Goal: Information Seeking & Learning: Learn about a topic

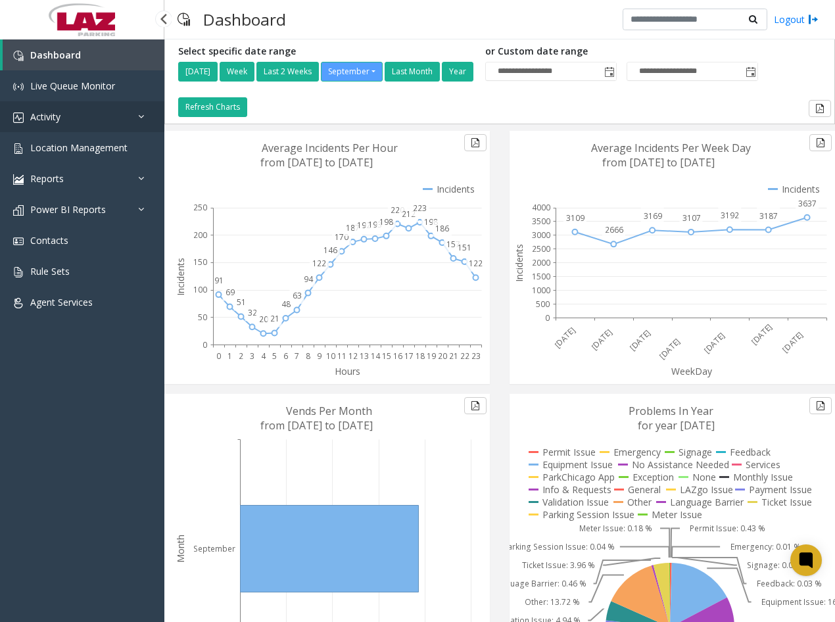
click at [64, 115] on link "Activity" at bounding box center [82, 116] width 164 height 31
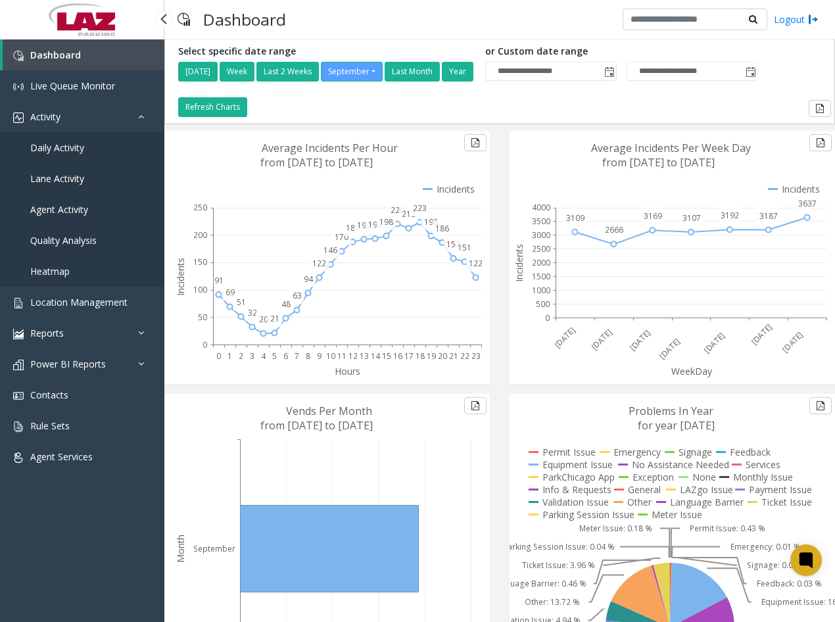
click at [72, 210] on span "Agent Activity" at bounding box center [59, 209] width 58 height 12
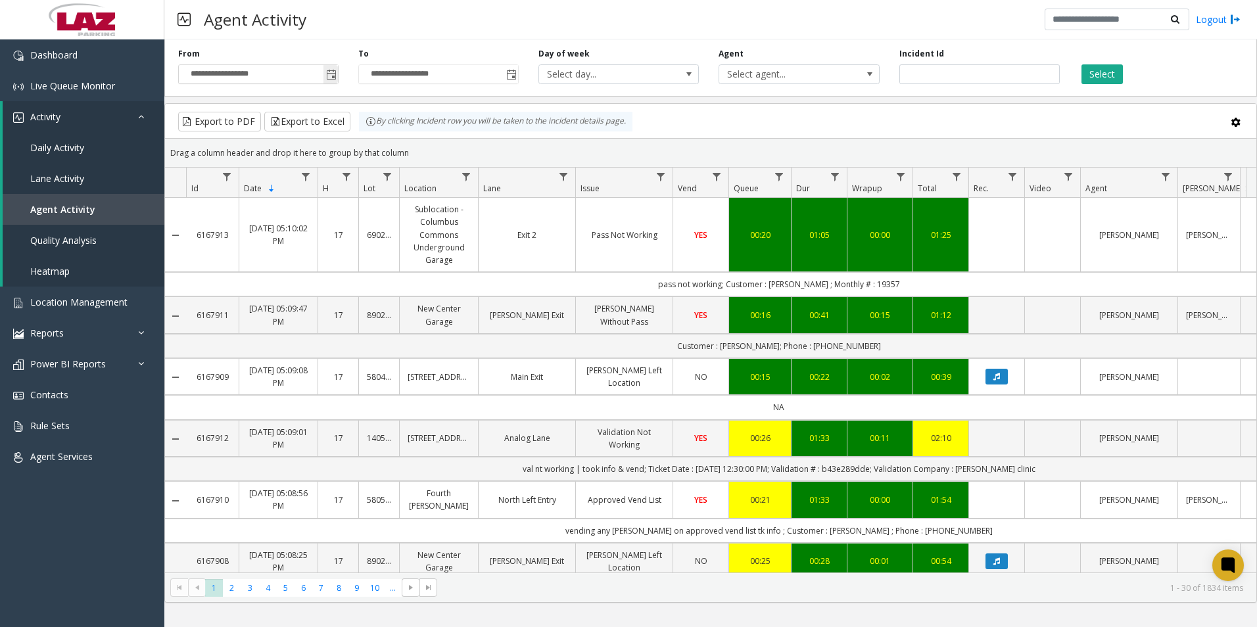
click at [326, 78] on span "Toggle popup" at bounding box center [331, 75] width 11 height 11
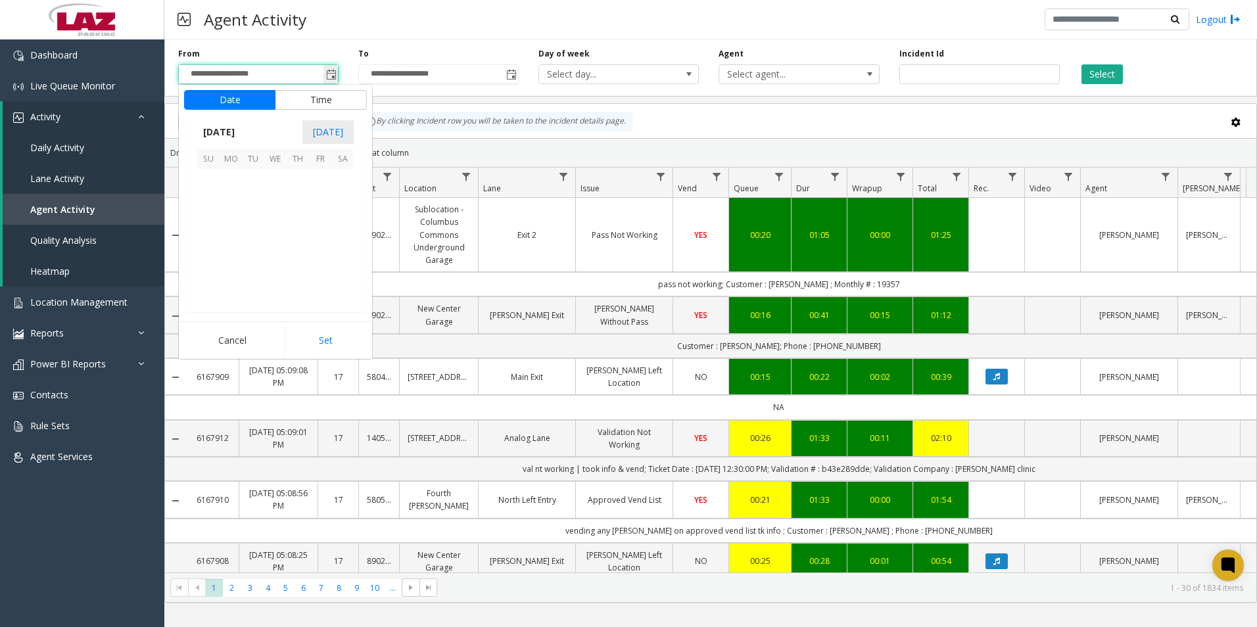
scroll to position [235960, 0]
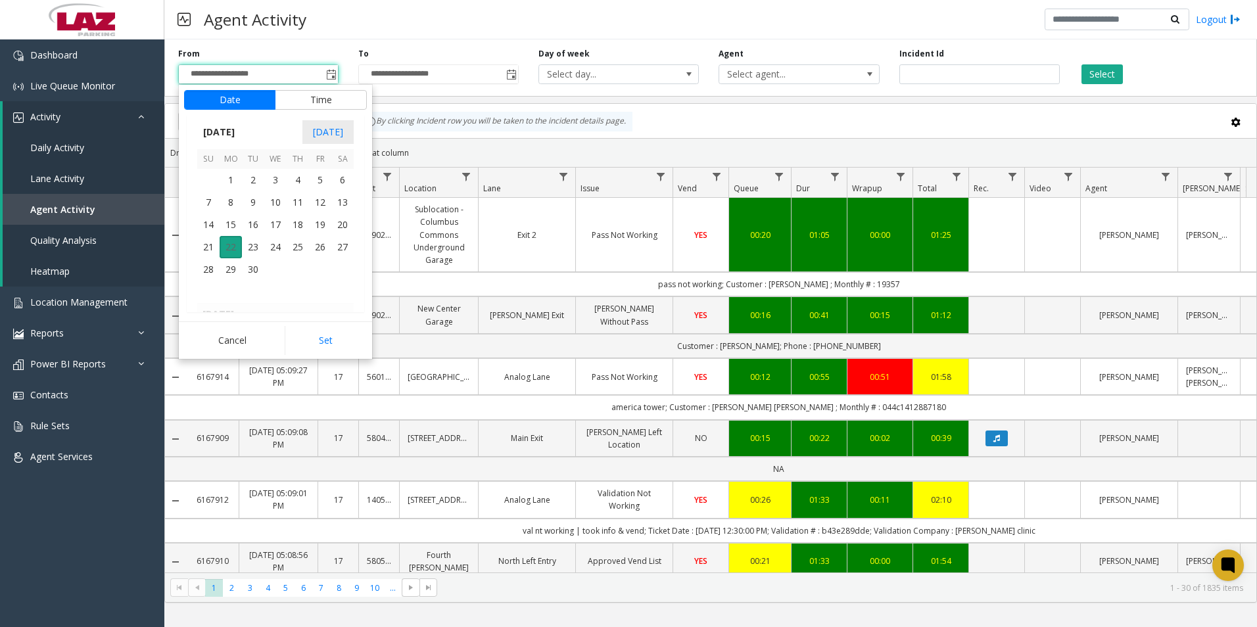
click at [228, 247] on span "22" at bounding box center [231, 247] width 22 height 22
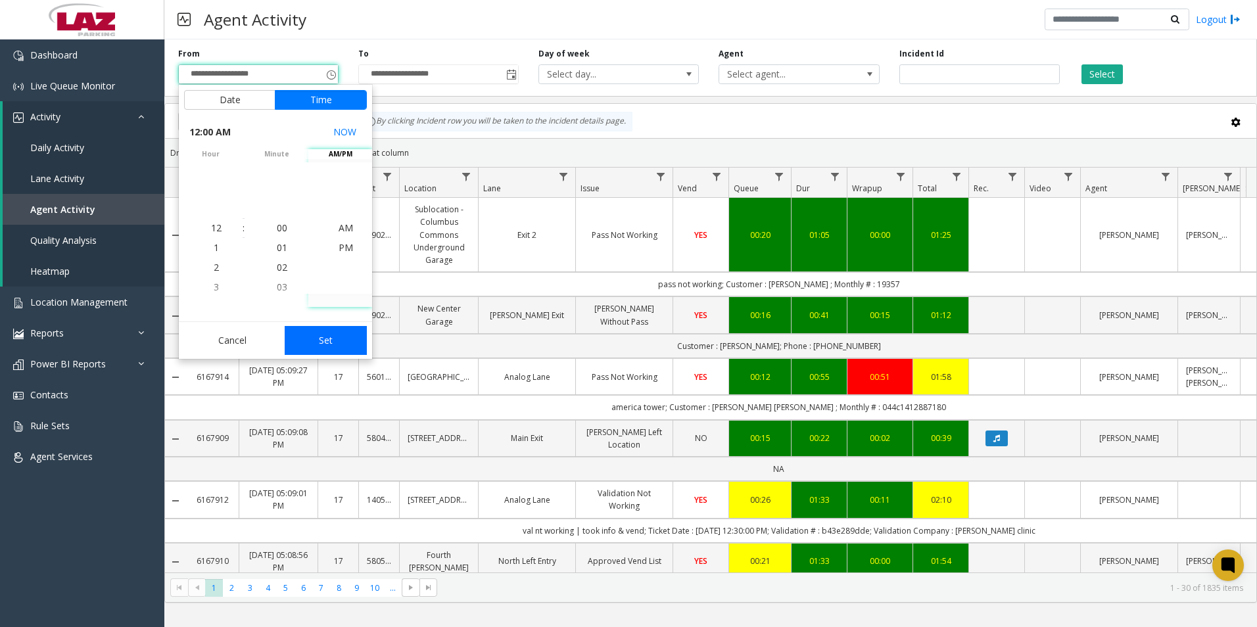
click at [328, 335] on button "Set" at bounding box center [326, 340] width 83 height 29
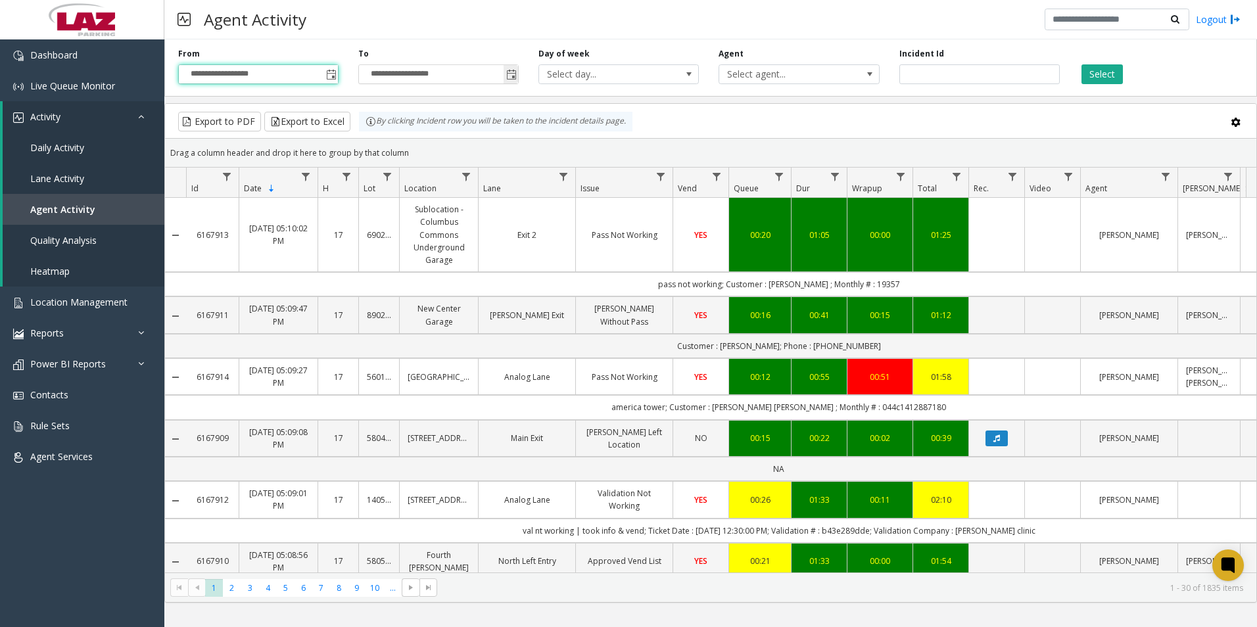
click at [513, 72] on span "Toggle popup" at bounding box center [511, 75] width 11 height 11
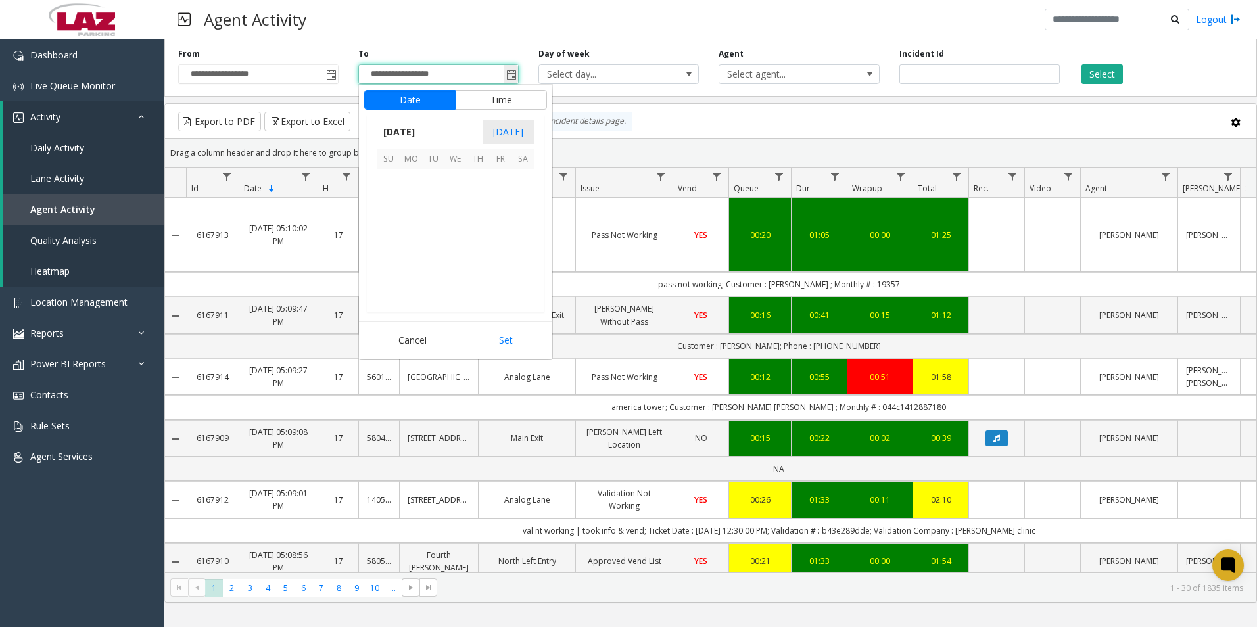
scroll to position [20, 0]
click at [412, 248] on span "22" at bounding box center [411, 247] width 22 height 22
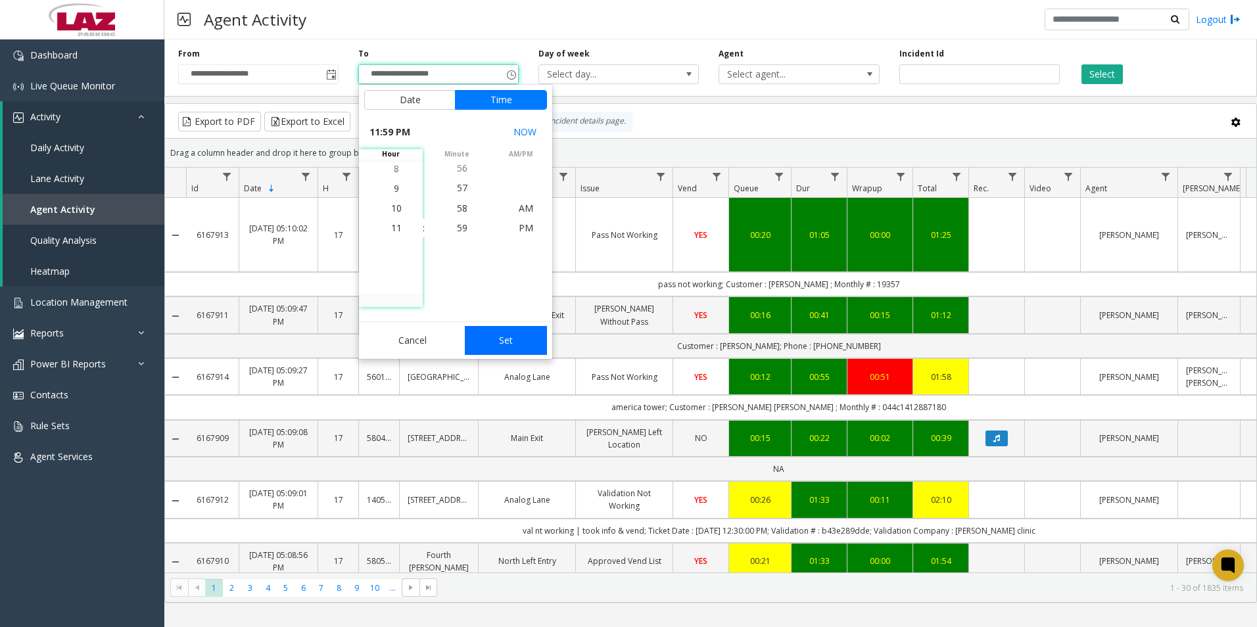
click at [507, 349] on button "Set" at bounding box center [506, 340] width 83 height 29
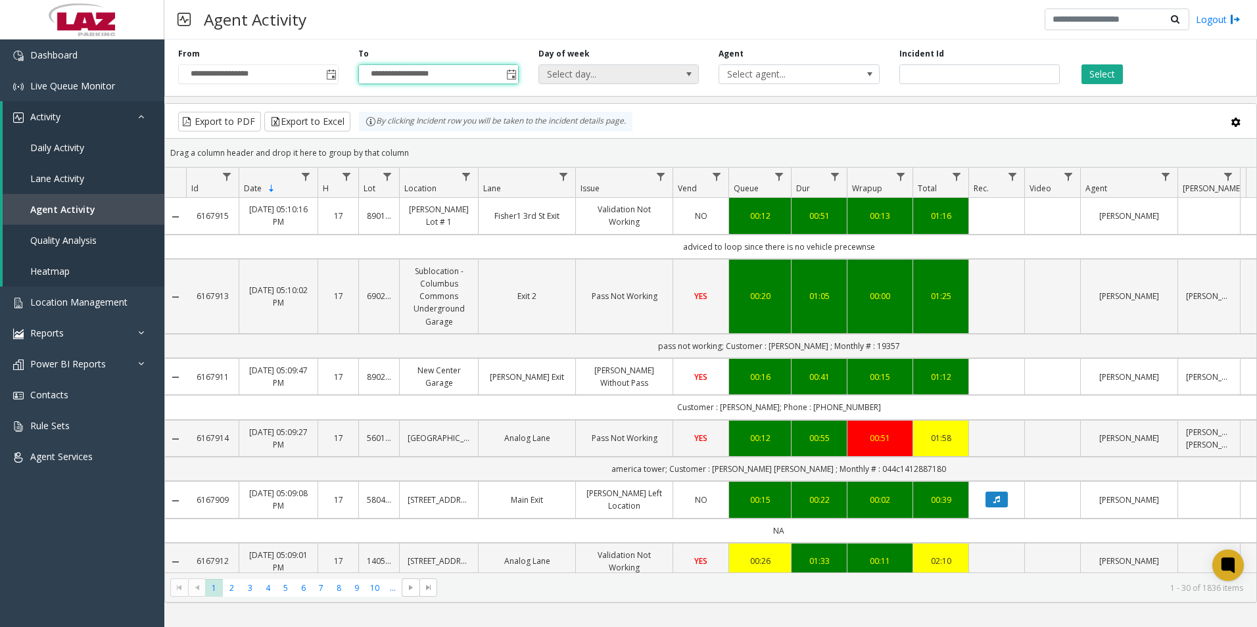
click at [649, 76] on span "Select day..." at bounding box center [603, 74] width 128 height 18
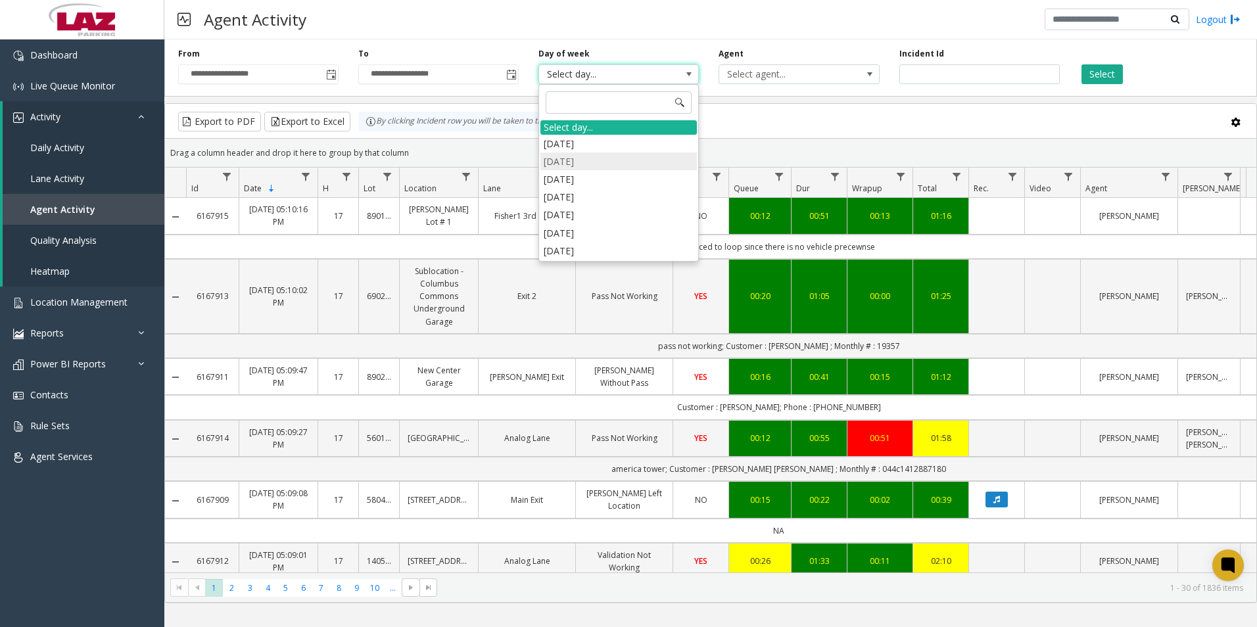
click at [571, 165] on li "[DATE]" at bounding box center [618, 162] width 156 height 18
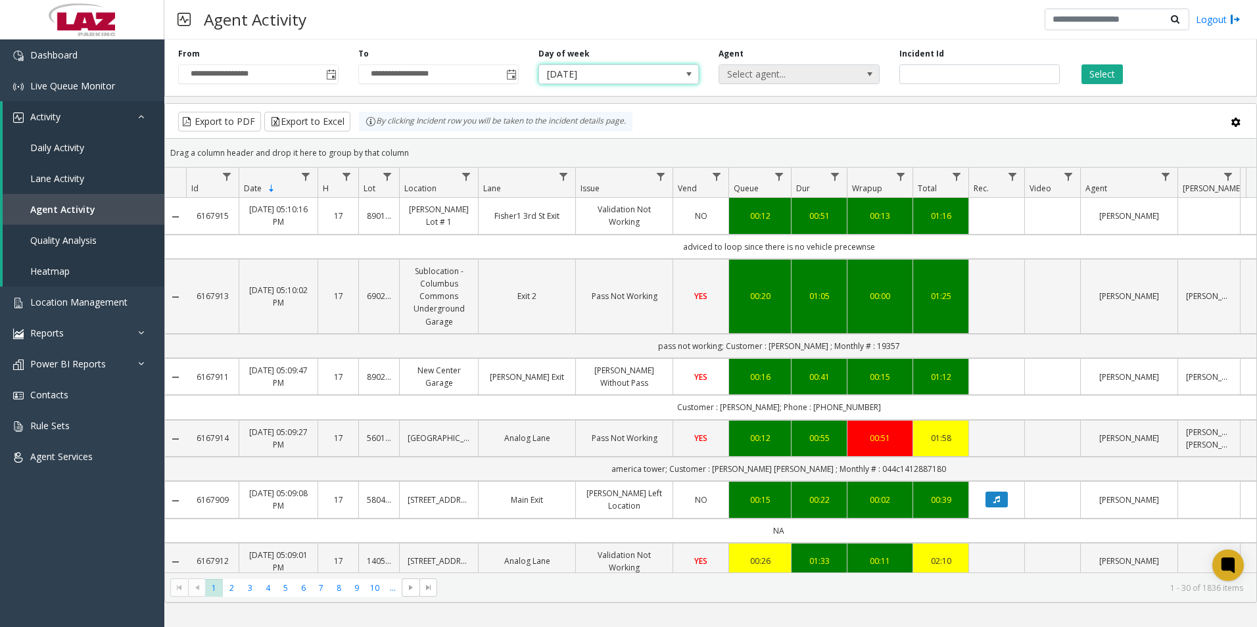
click at [834, 74] on span "Select agent..." at bounding box center [783, 74] width 128 height 18
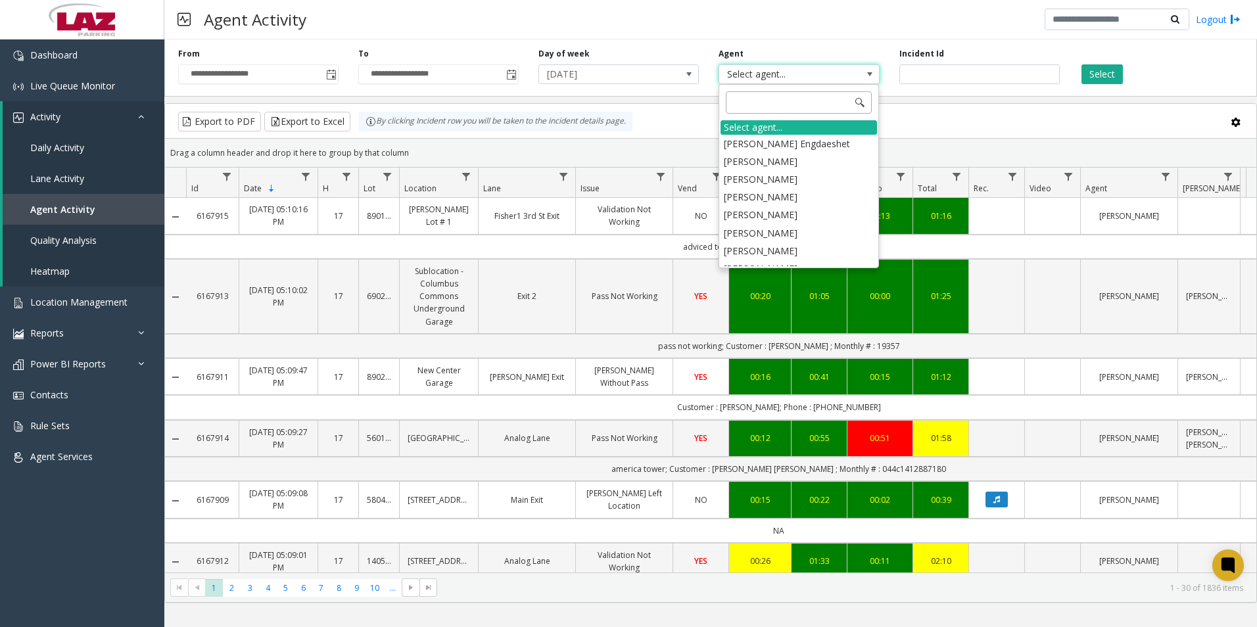
click at [788, 100] on input at bounding box center [799, 102] width 146 height 22
type input "***"
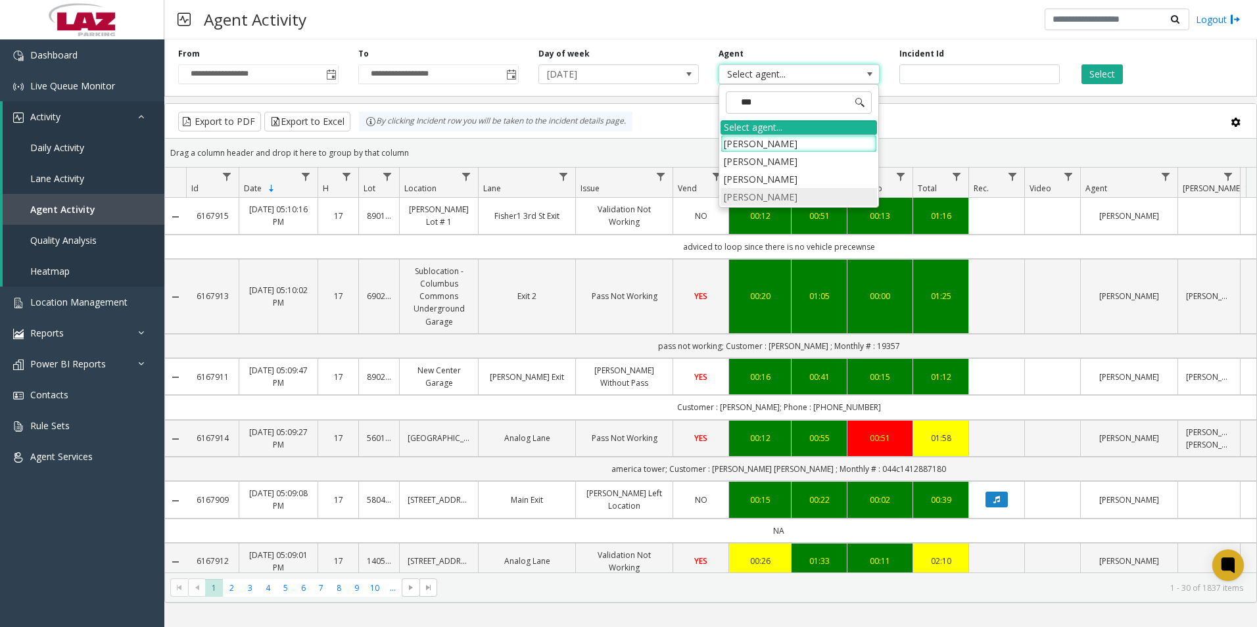
click at [770, 193] on li "[PERSON_NAME]" at bounding box center [799, 197] width 156 height 18
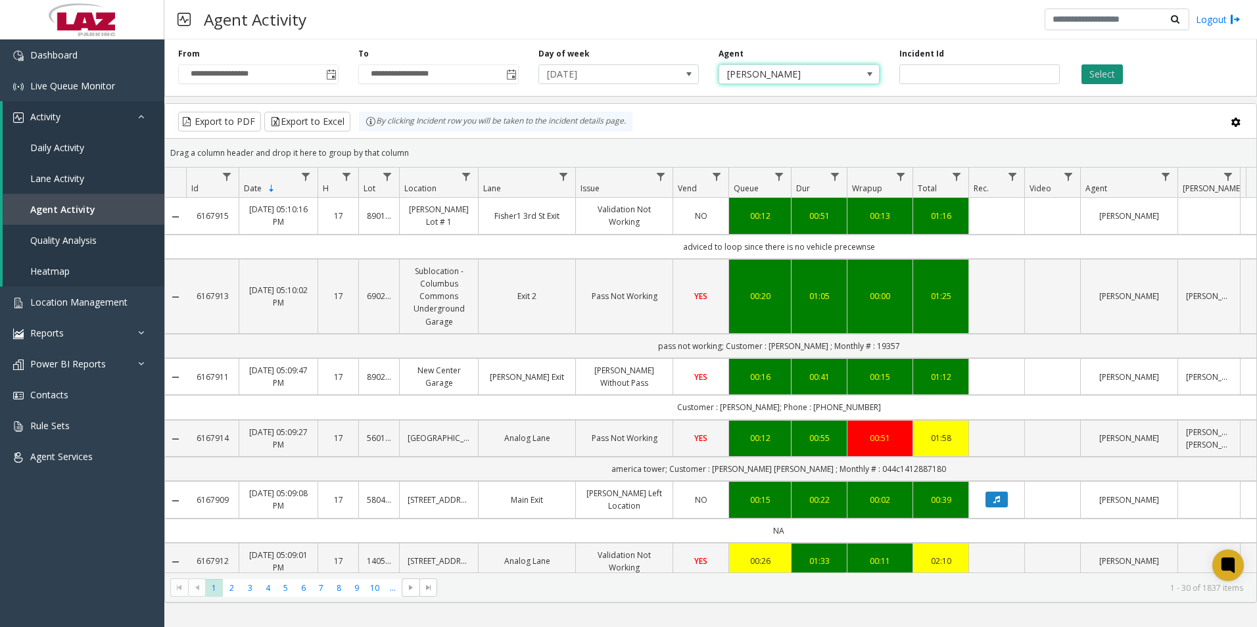
click at [834, 78] on button "Select" at bounding box center [1101, 74] width 41 height 20
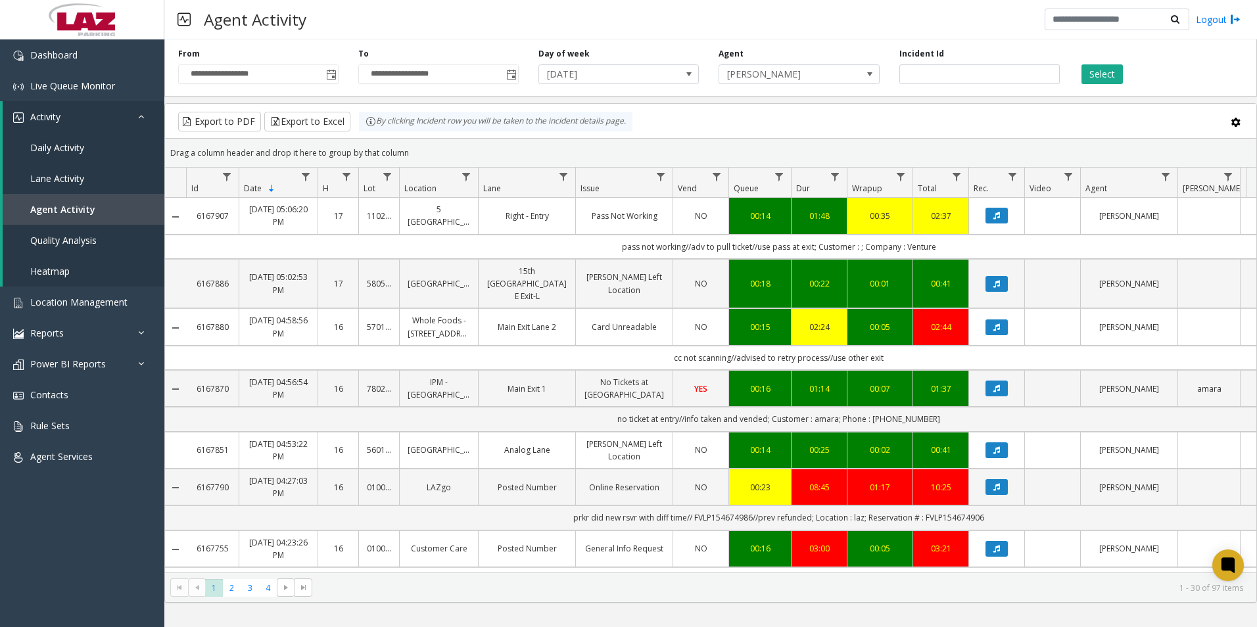
click at [834, 65] on div "Select" at bounding box center [1160, 66] width 180 height 36
click at [60, 331] on span "Reports" at bounding box center [47, 333] width 34 height 12
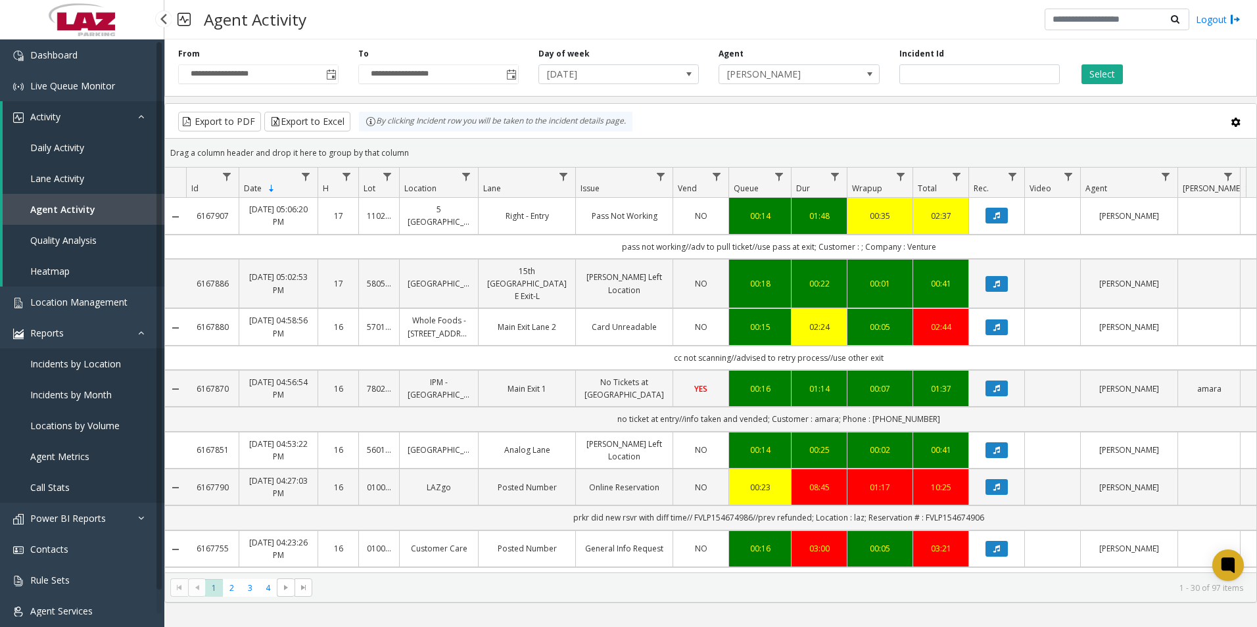
click at [72, 462] on span "Agent Metrics" at bounding box center [59, 456] width 59 height 12
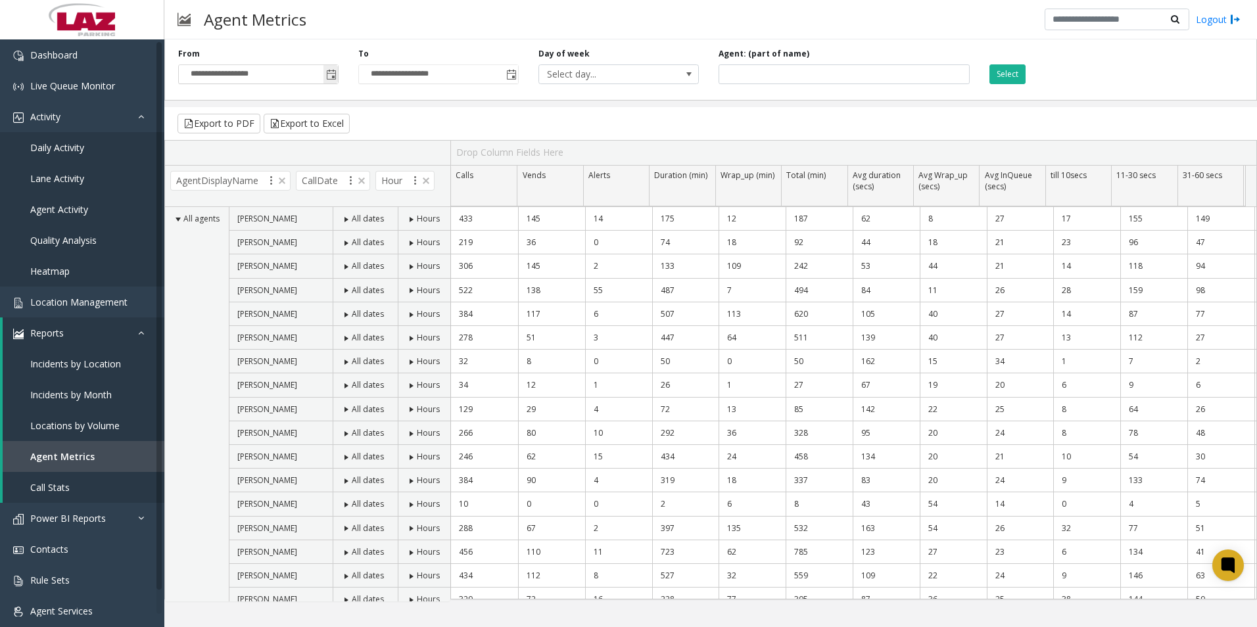
click at [328, 73] on span "Toggle popup" at bounding box center [331, 75] width 11 height 11
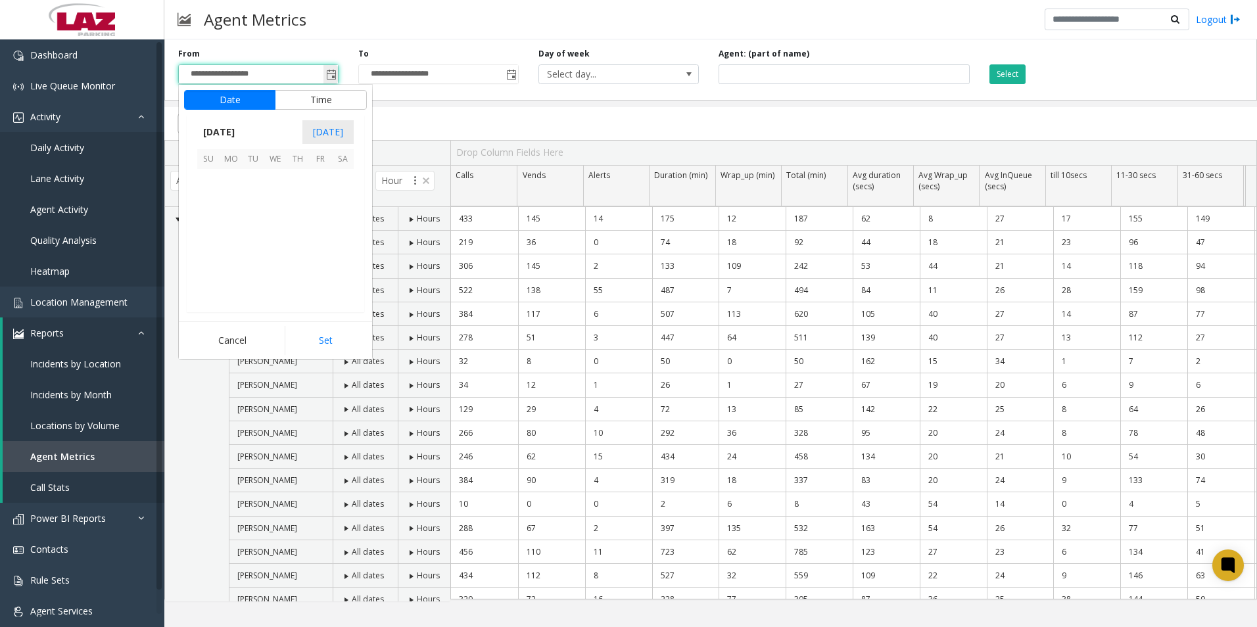
scroll to position [235960, 0]
click at [230, 245] on span "22" at bounding box center [231, 247] width 22 height 22
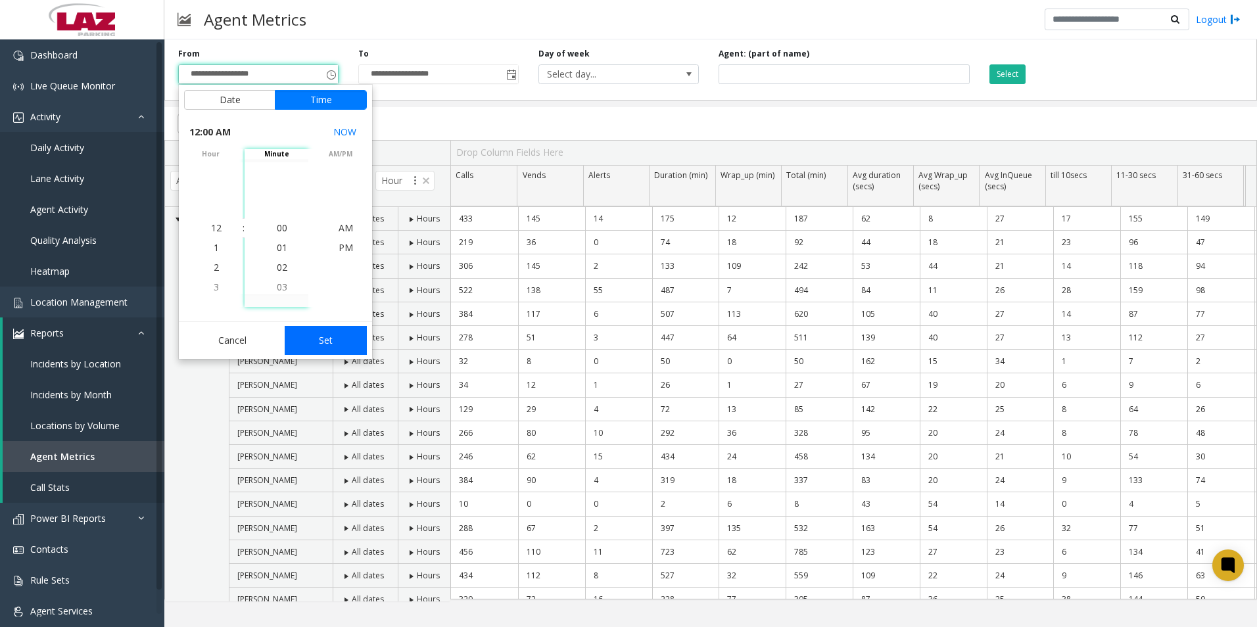
click at [321, 343] on button "Set" at bounding box center [326, 340] width 83 height 29
type input "**********"
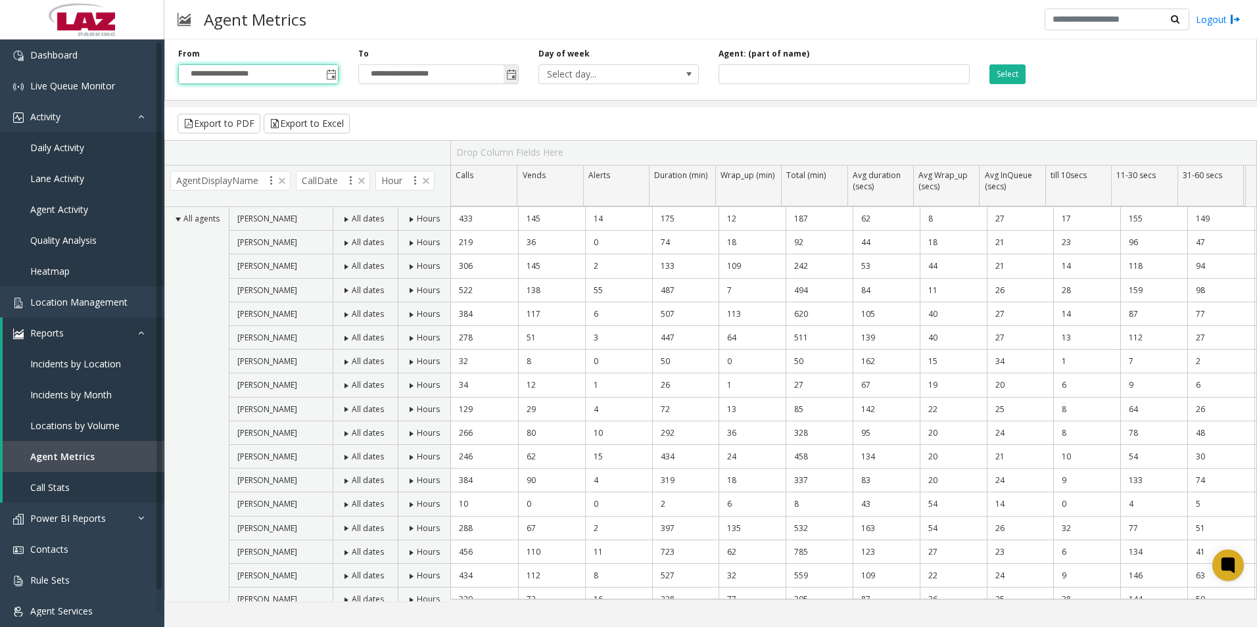
click at [506, 76] on span "Toggle popup" at bounding box center [511, 74] width 14 height 21
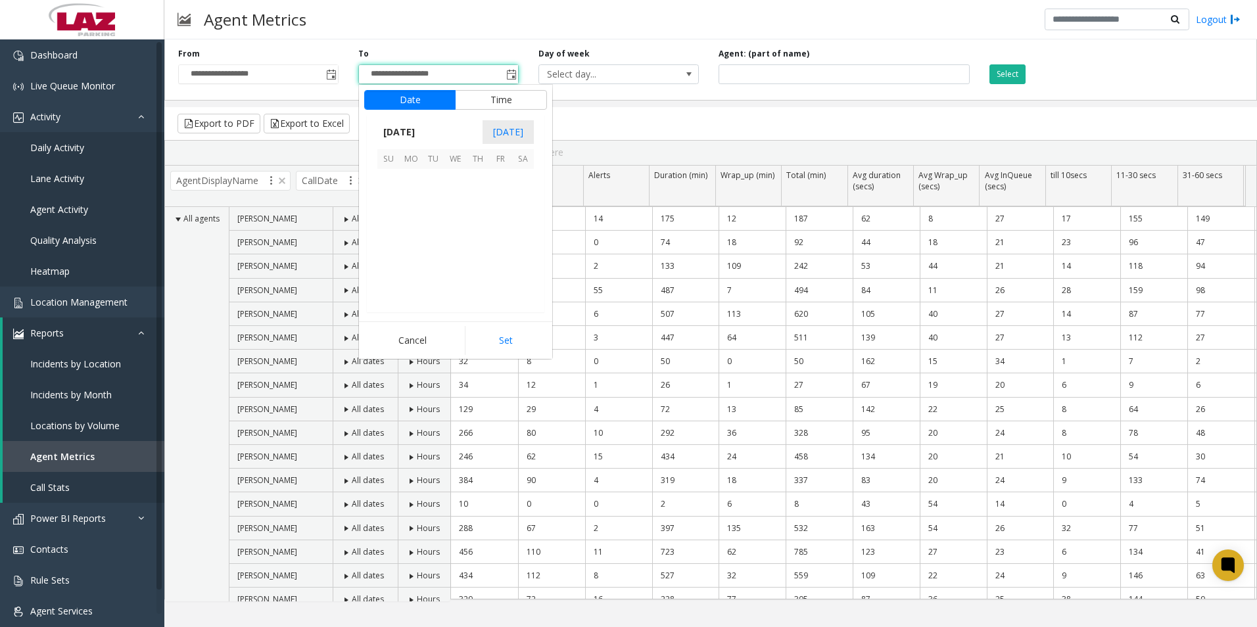
scroll to position [20, 0]
click at [405, 250] on span "22" at bounding box center [411, 247] width 22 height 22
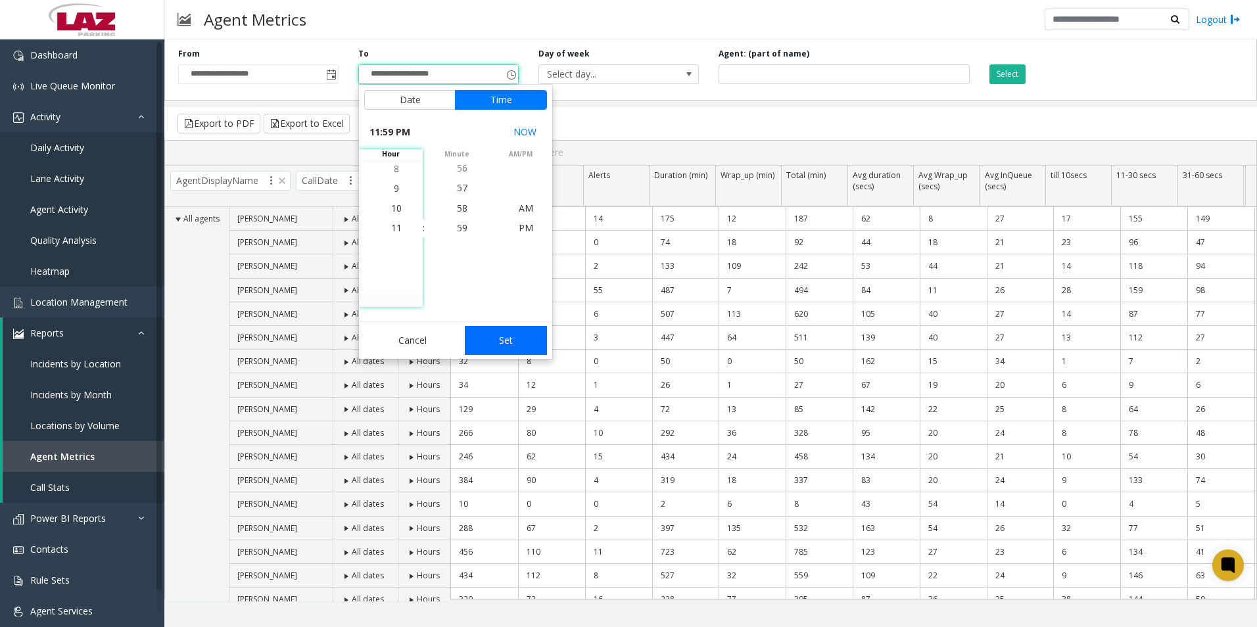
click at [490, 333] on button "Set" at bounding box center [506, 340] width 83 height 29
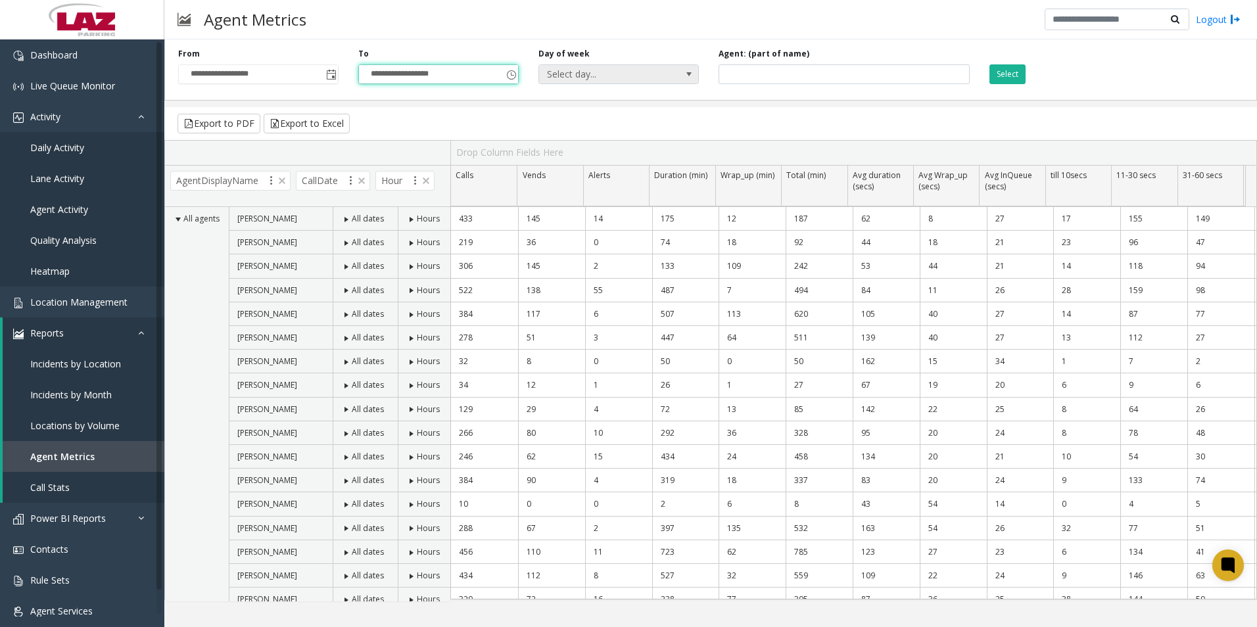
drag, startPoint x: 679, startPoint y: 78, endPoint x: 670, endPoint y: 81, distance: 9.6
click at [679, 78] on span "Select day..." at bounding box center [618, 74] width 160 height 20
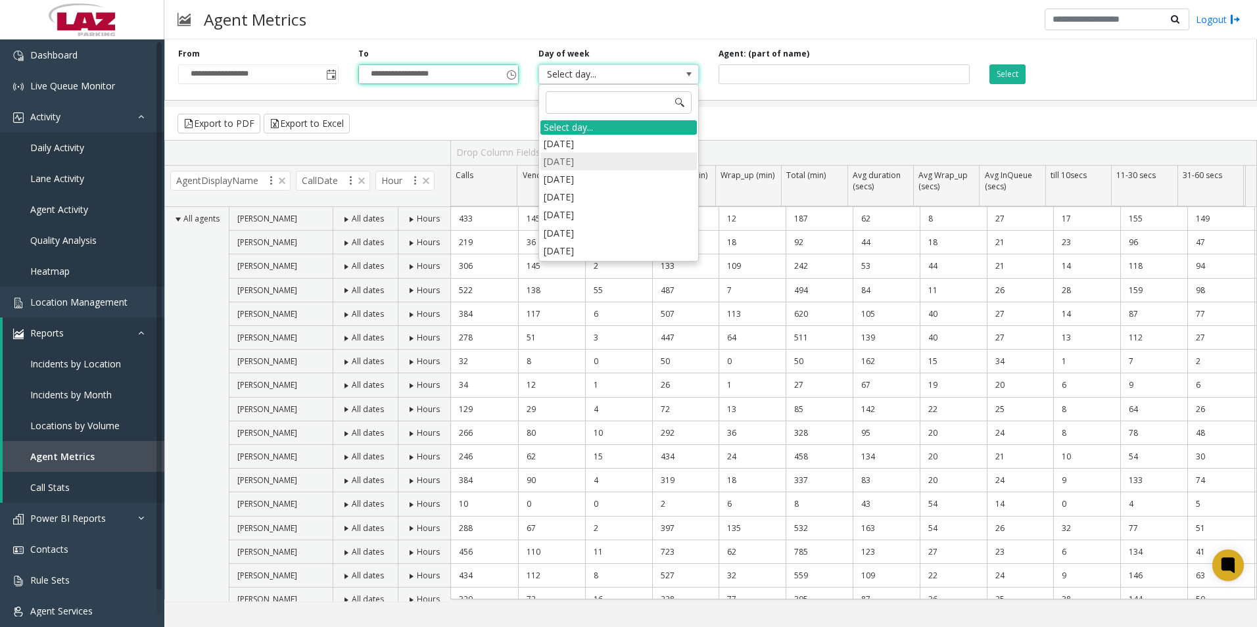
click at [556, 161] on li "[DATE]" at bounding box center [618, 162] width 156 height 18
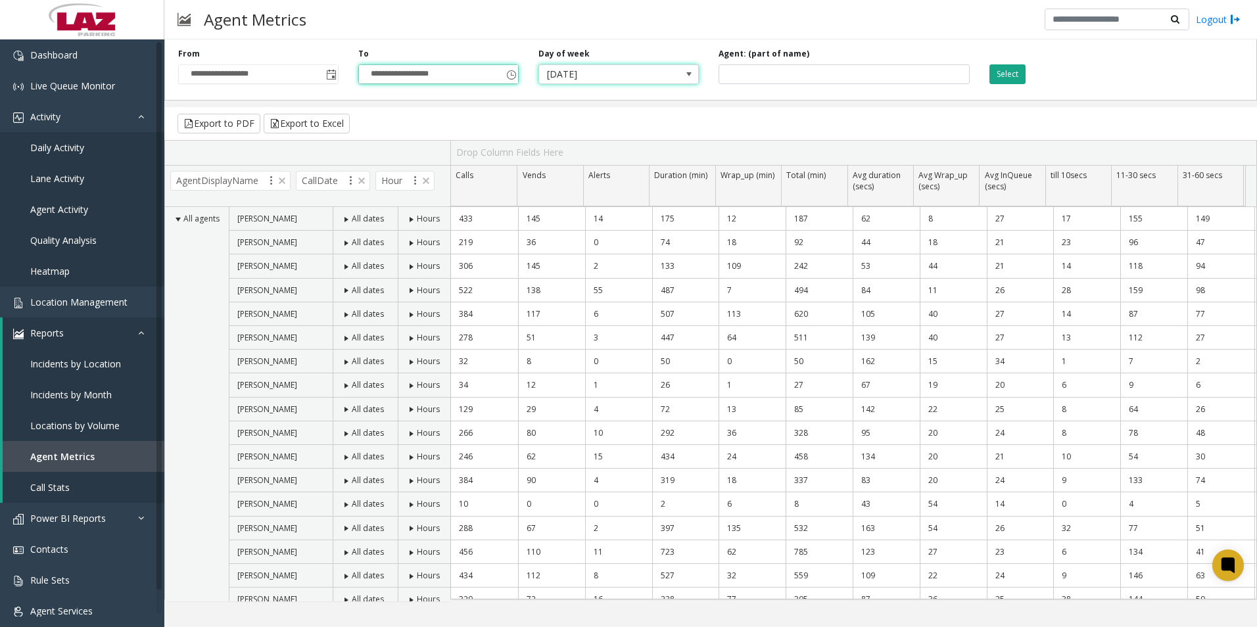
click at [834, 73] on button "Select" at bounding box center [1007, 74] width 36 height 20
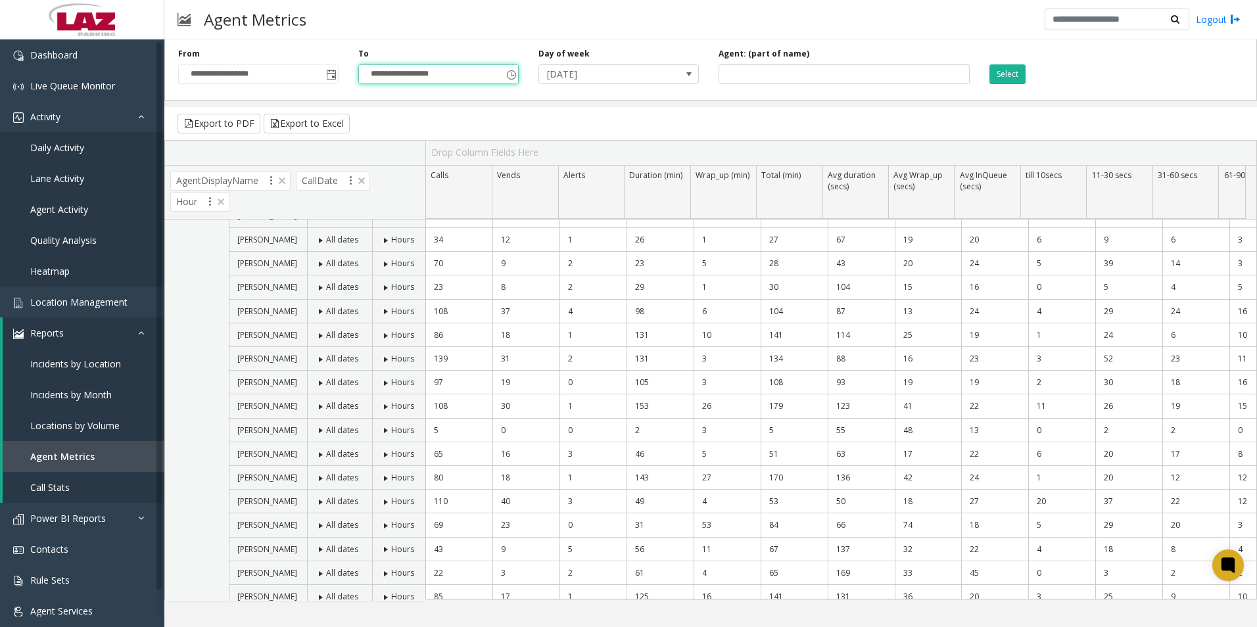
scroll to position [237, 0]
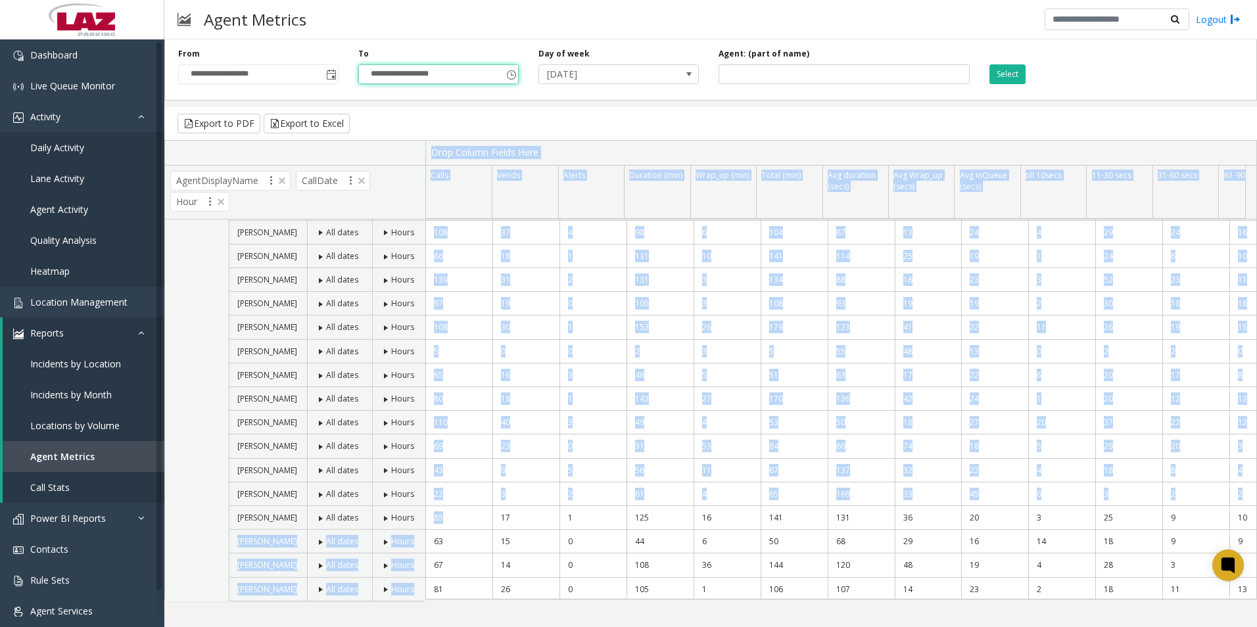
drag, startPoint x: 447, startPoint y: 517, endPoint x: 419, endPoint y: 517, distance: 28.3
click at [419, 517] on tr "Calls Vends Alerts Duration (min) Wrap_up (min) Total (min) Avg duration (secs)…" at bounding box center [710, 371] width 1091 height 461
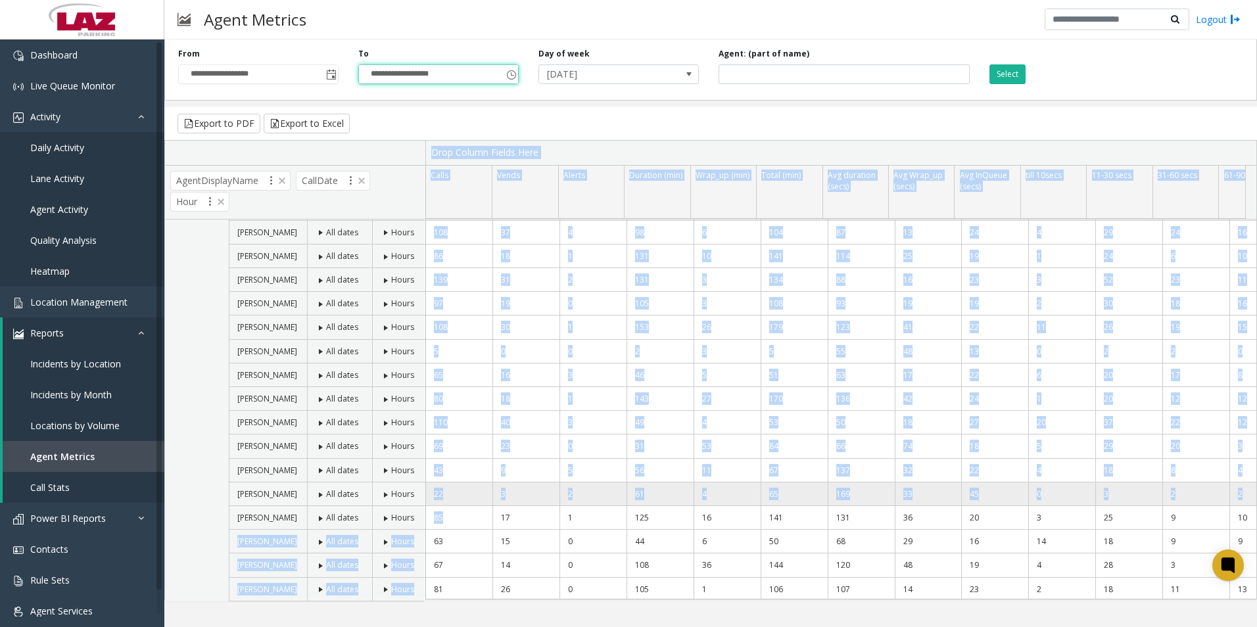
drag, startPoint x: 419, startPoint y: 517, endPoint x: 540, endPoint y: 505, distance: 121.6
click at [540, 505] on td "3" at bounding box center [525, 495] width 67 height 24
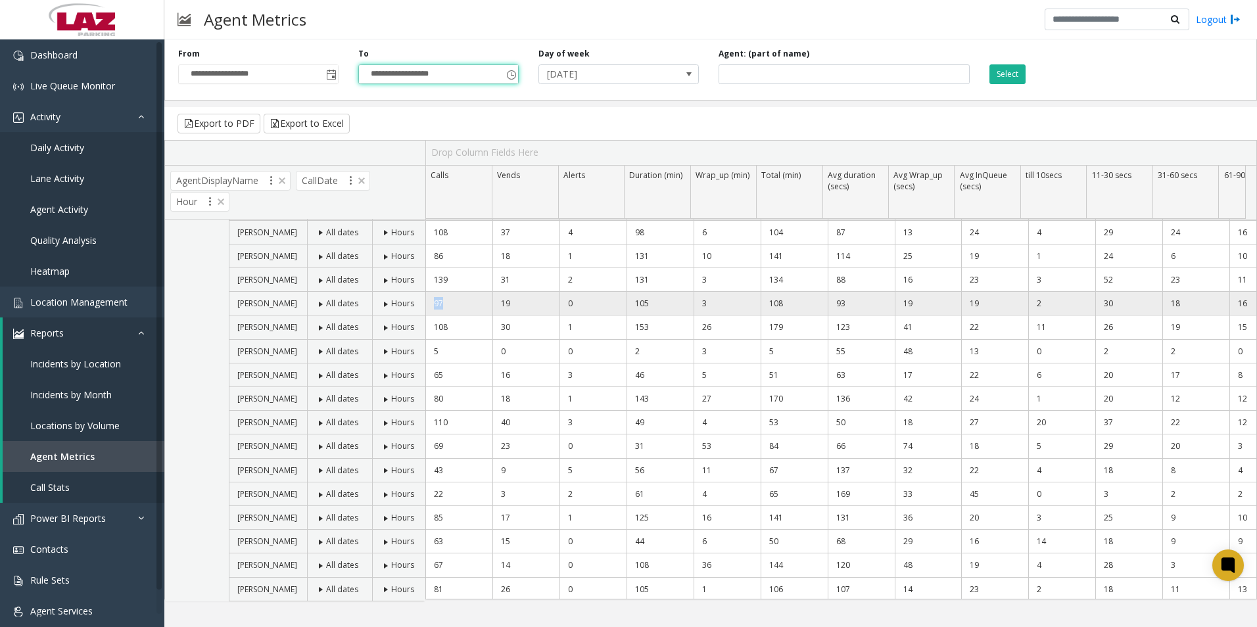
drag, startPoint x: 446, startPoint y: 302, endPoint x: 433, endPoint y: 302, distance: 13.8
click at [433, 302] on td "97" at bounding box center [459, 304] width 67 height 24
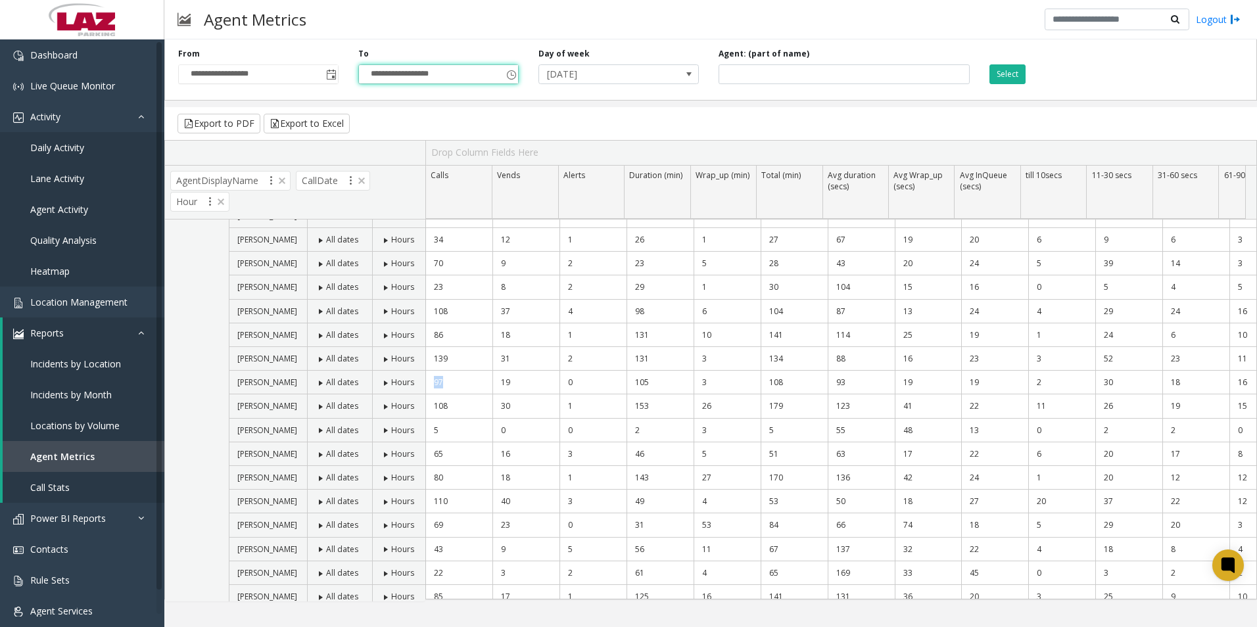
scroll to position [0, 0]
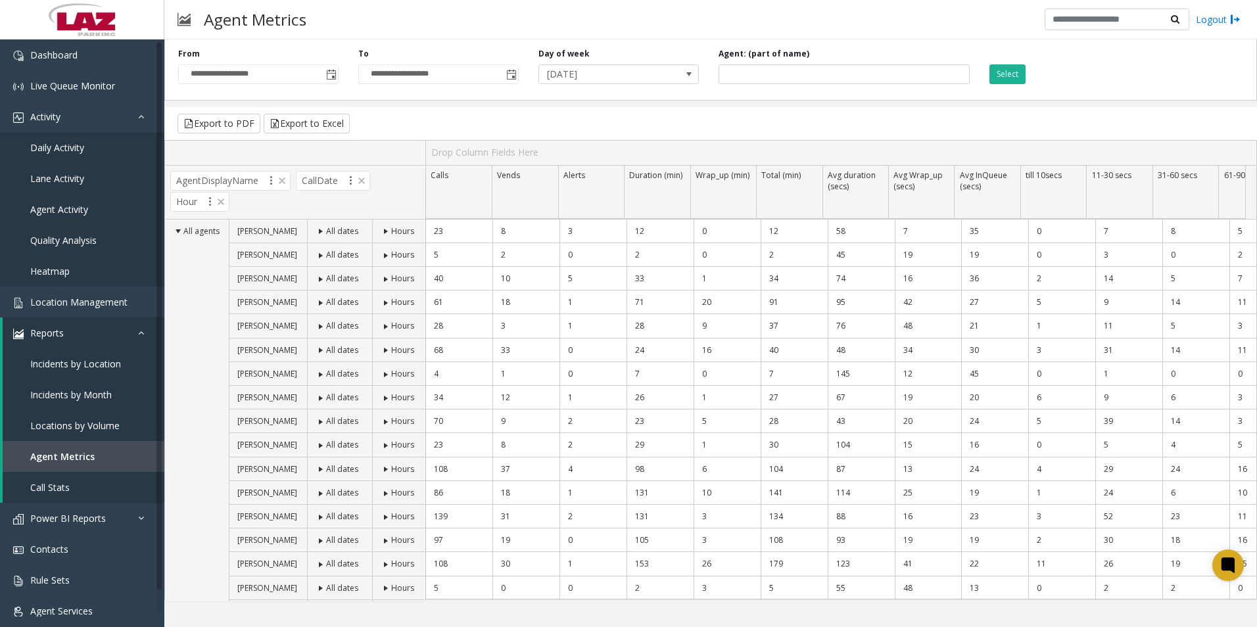
click at [584, 118] on div "Export to PDF Export to Excel" at bounding box center [710, 123] width 1093 height 33
click at [75, 206] on span "Agent Activity" at bounding box center [59, 209] width 58 height 12
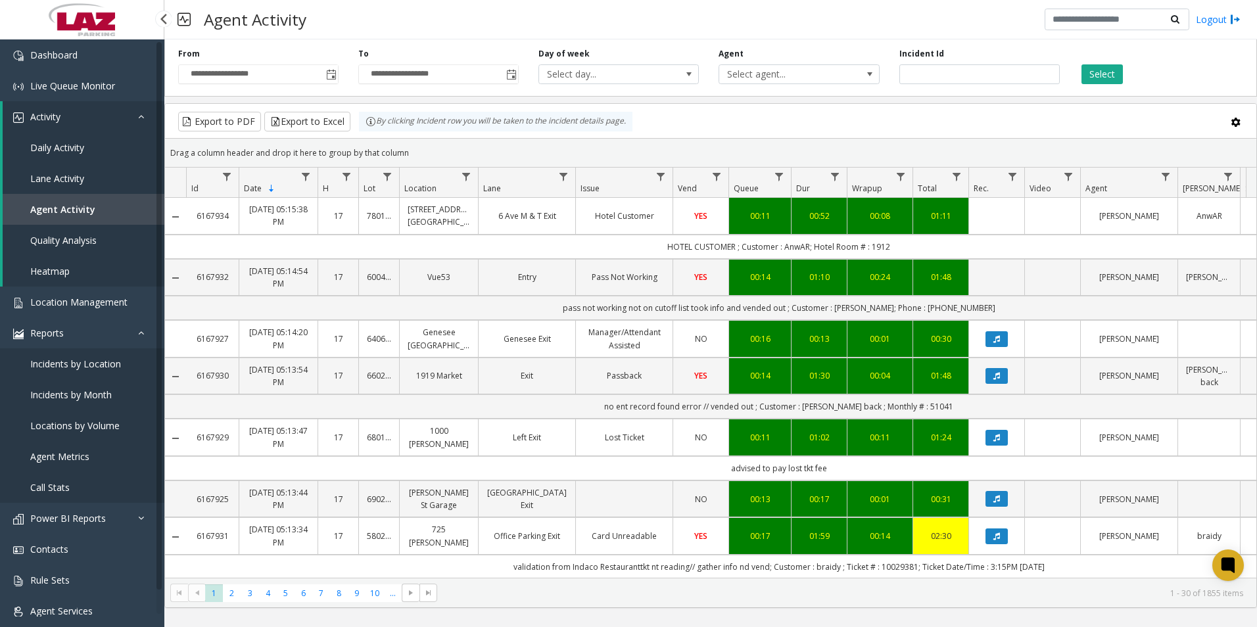
click at [80, 244] on span "Quality Analysis" at bounding box center [63, 240] width 66 height 12
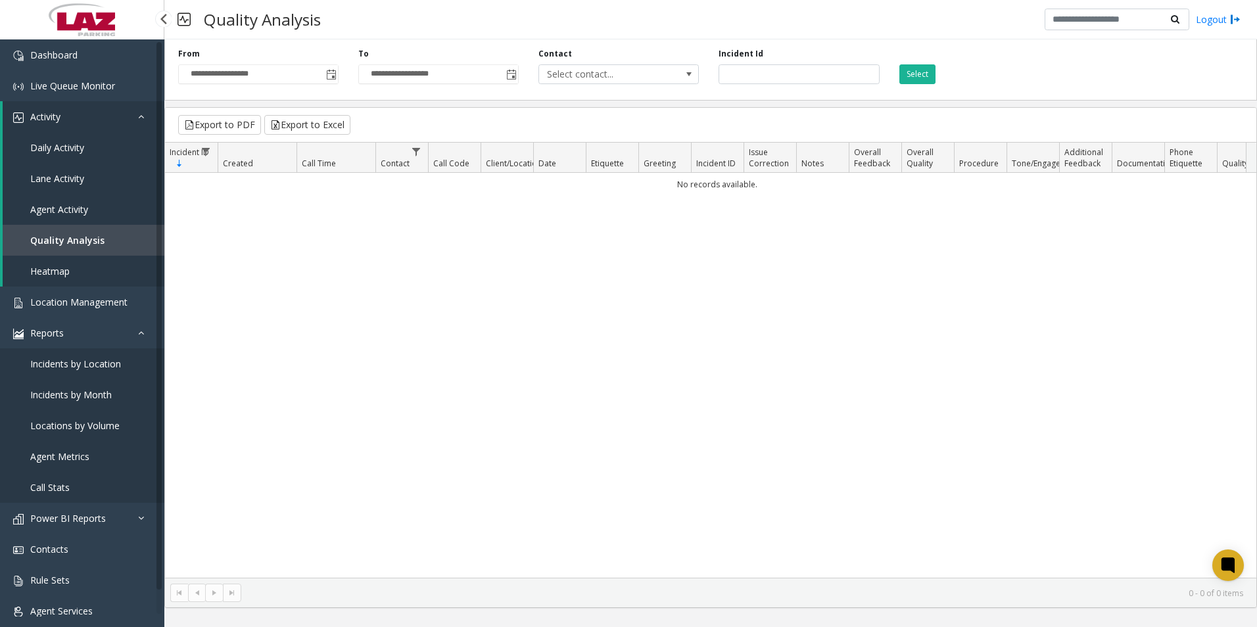
click at [57, 143] on span "Daily Activity" at bounding box center [57, 147] width 54 height 12
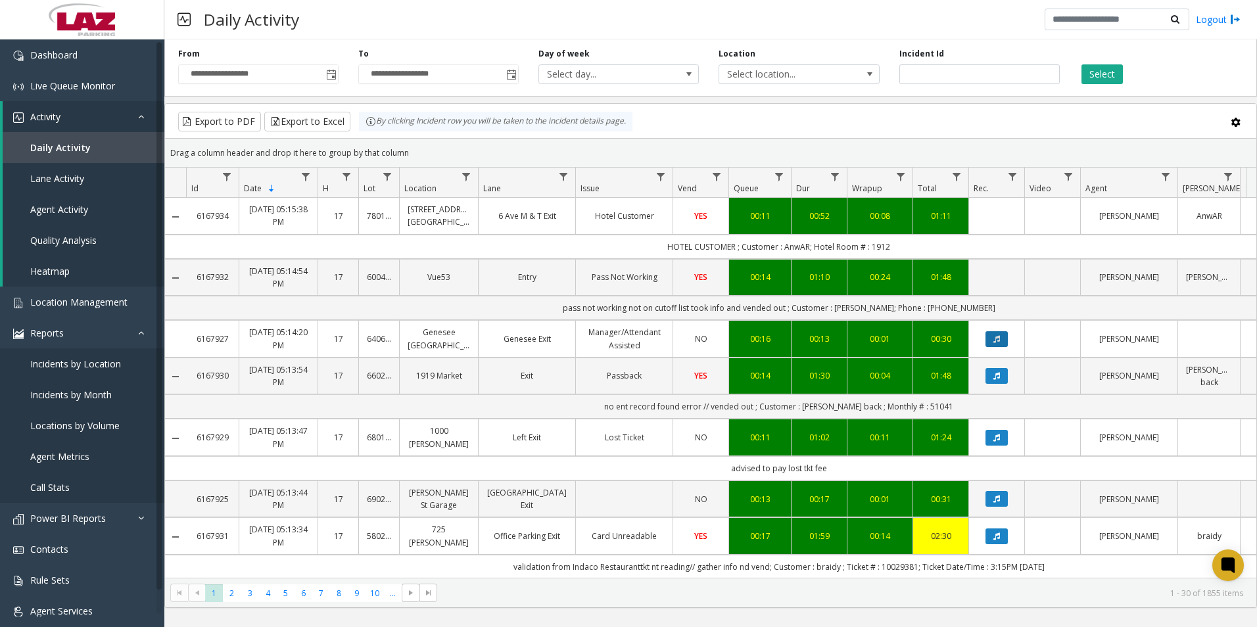
click at [834, 339] on icon "Data table" at bounding box center [996, 339] width 7 height 8
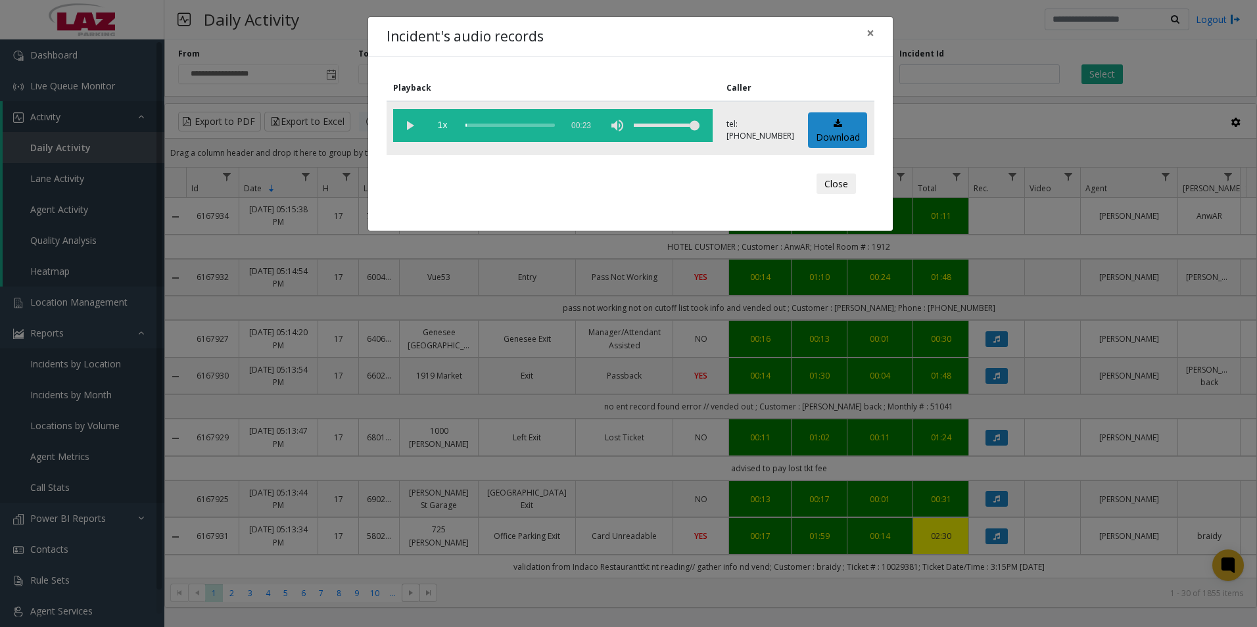
click at [410, 123] on vg-play-pause at bounding box center [409, 125] width 33 height 33
click at [503, 124] on div "scrub bar" at bounding box center [509, 125] width 89 height 33
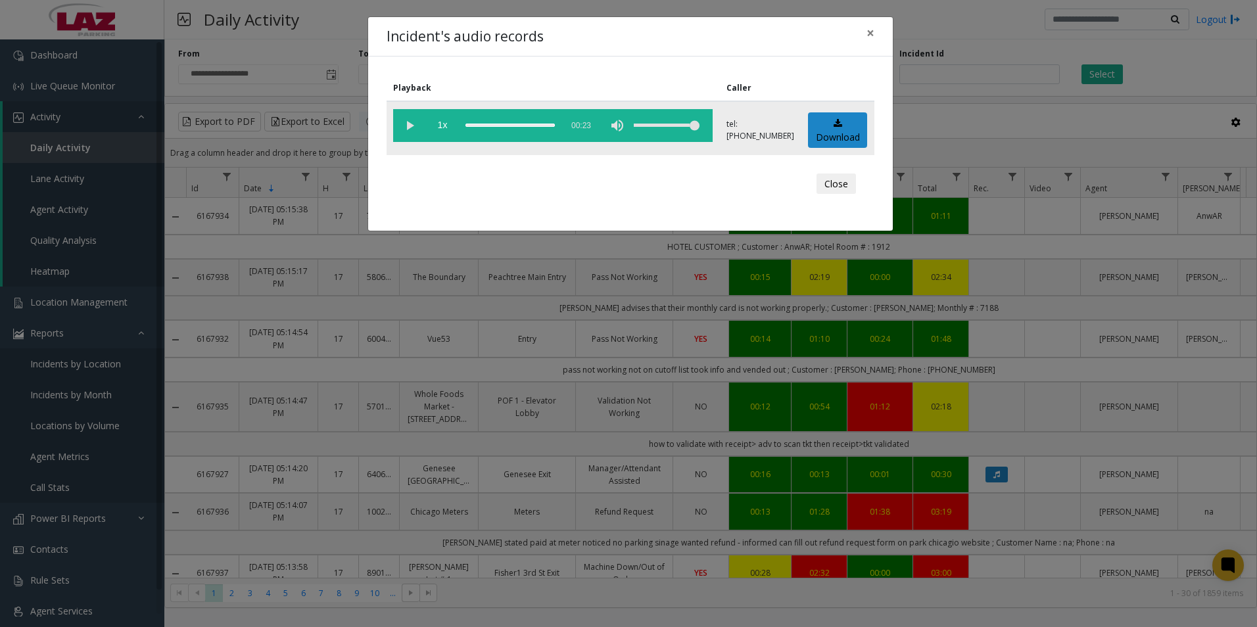
click at [408, 126] on vg-play-pause at bounding box center [409, 125] width 33 height 33
click at [587, 166] on div "Close" at bounding box center [630, 183] width 469 height 39
click at [834, 32] on span "×" at bounding box center [871, 33] width 8 height 18
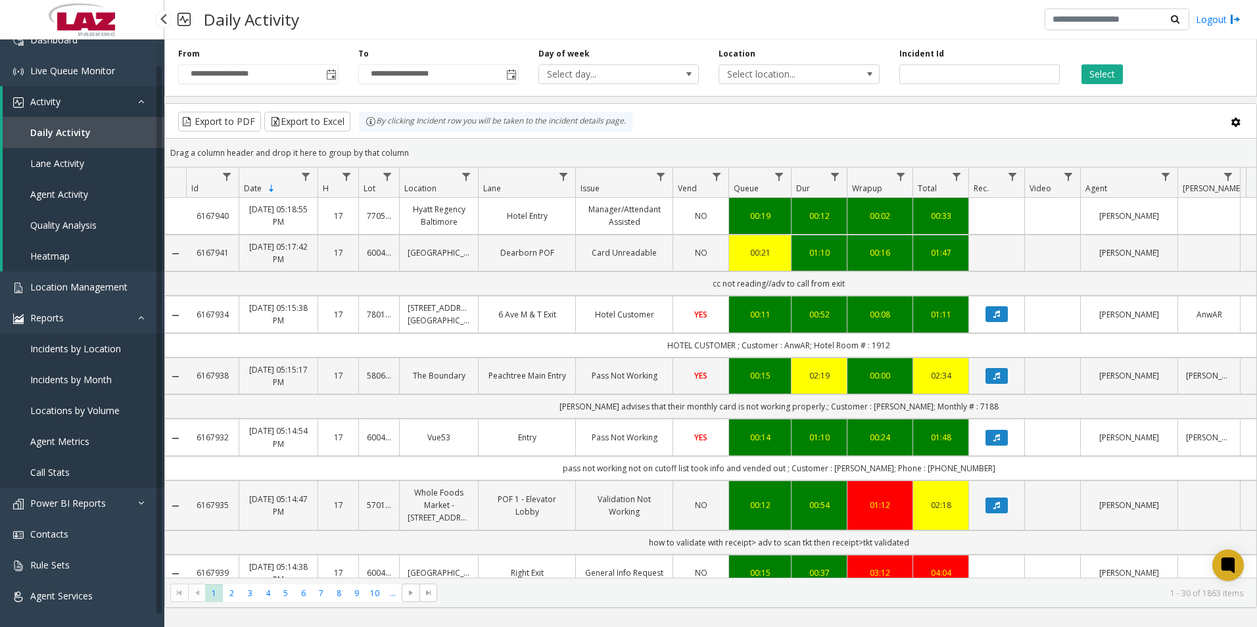
scroll to position [20, 0]
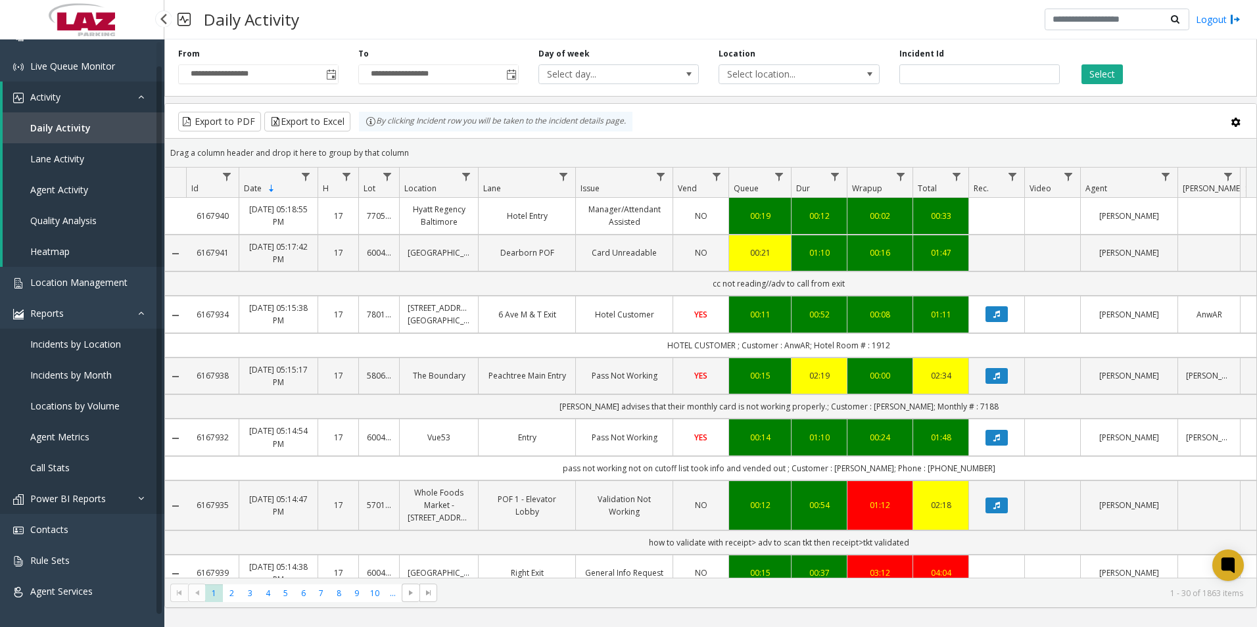
click at [103, 501] on span "Power BI Reports" at bounding box center [68, 498] width 76 height 12
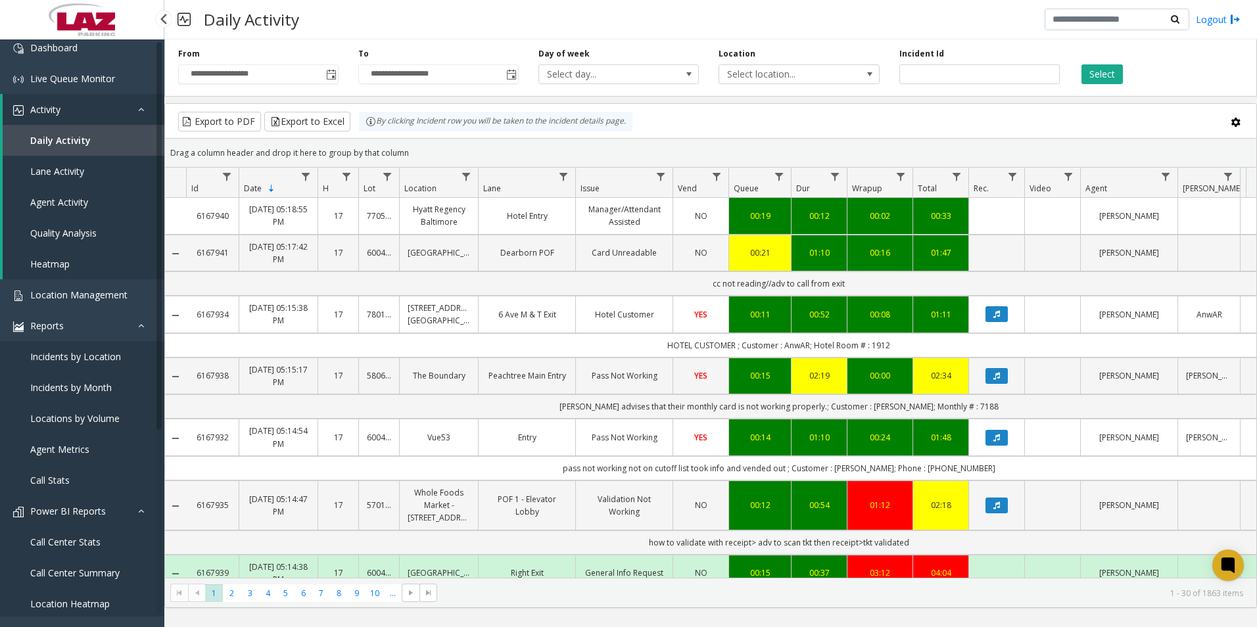
scroll to position [0, 0]
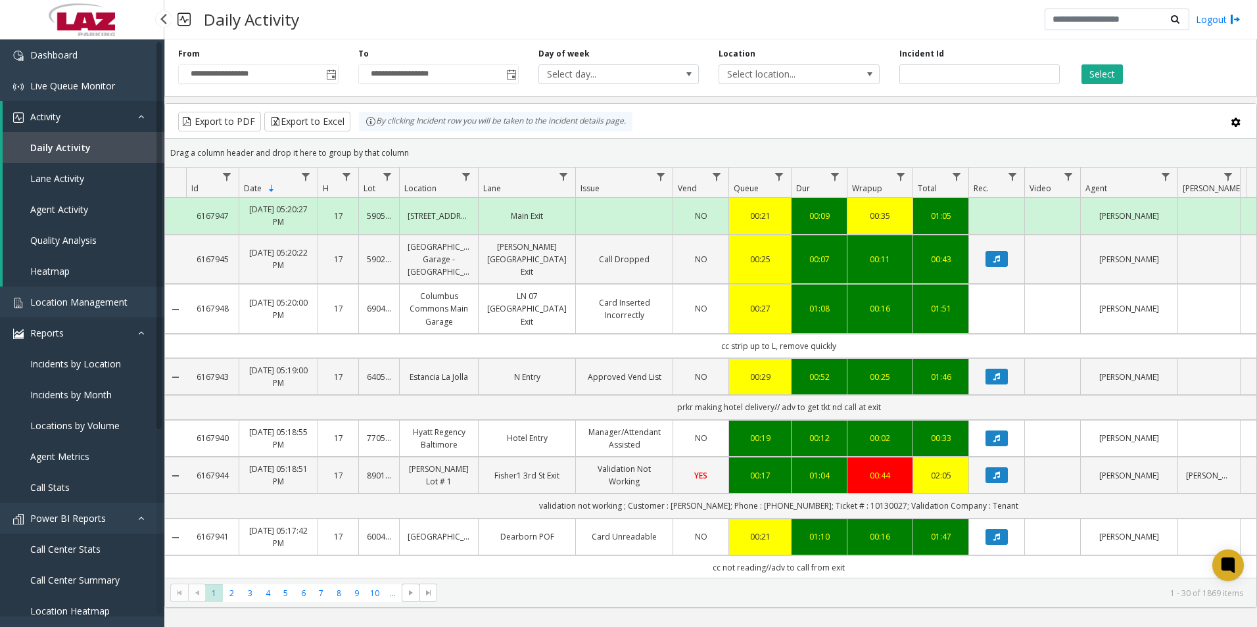
click at [74, 334] on link "Reports" at bounding box center [82, 333] width 164 height 31
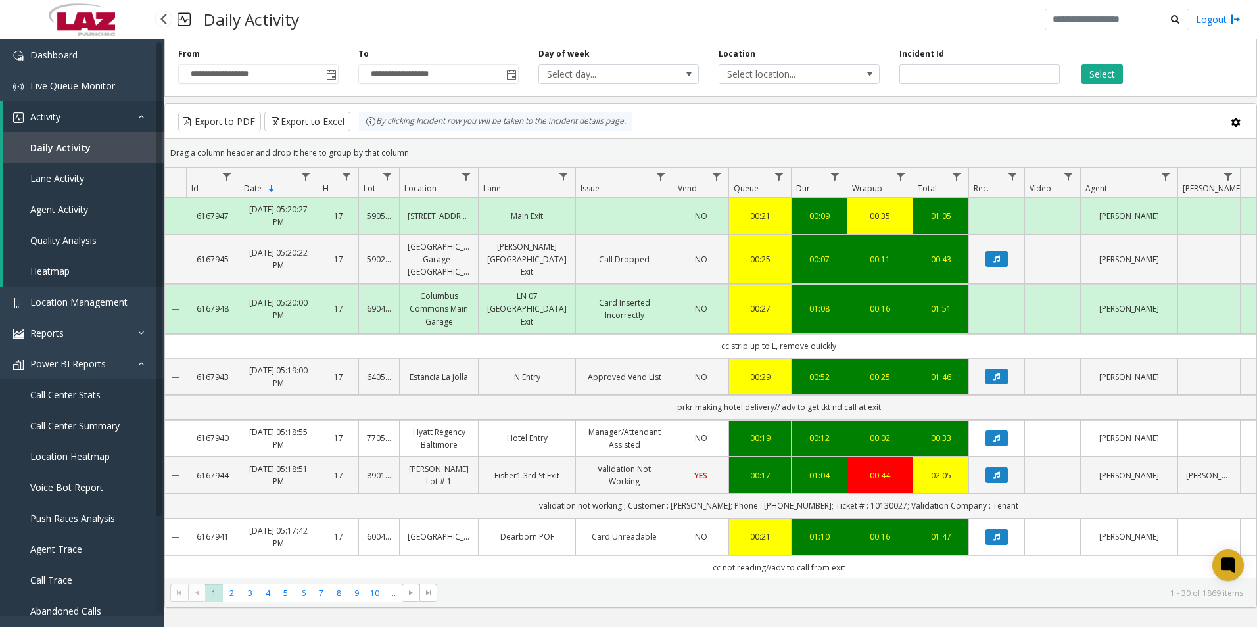
click at [107, 123] on link "Activity" at bounding box center [84, 116] width 162 height 31
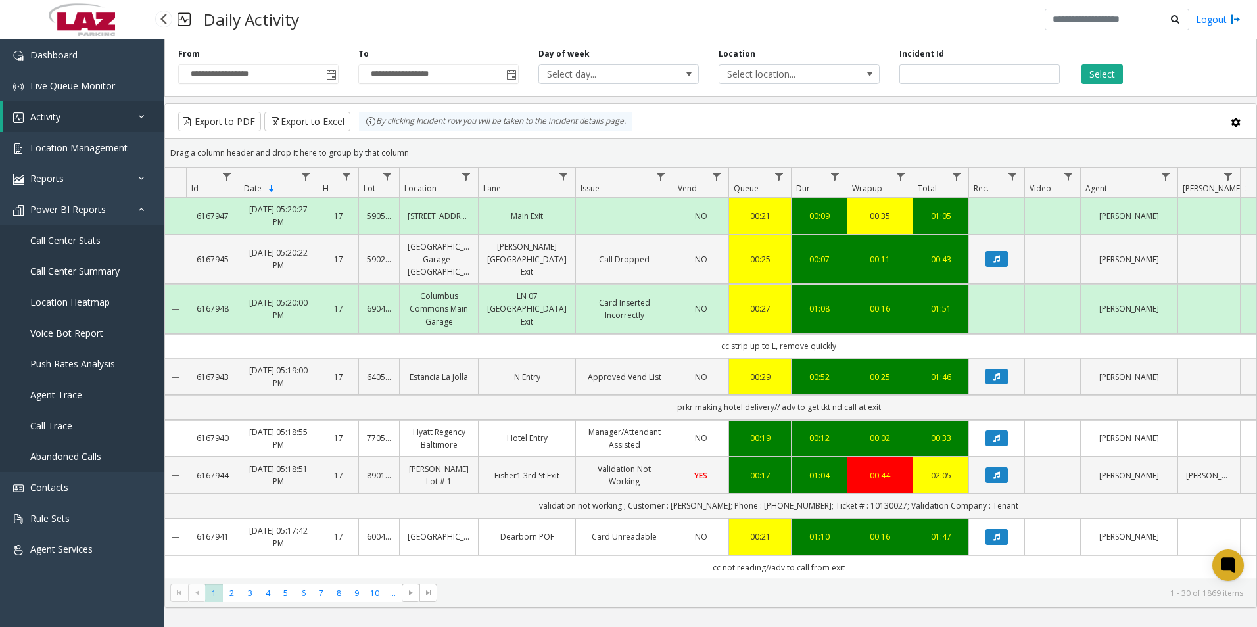
click at [107, 123] on link "Activity" at bounding box center [84, 116] width 162 height 31
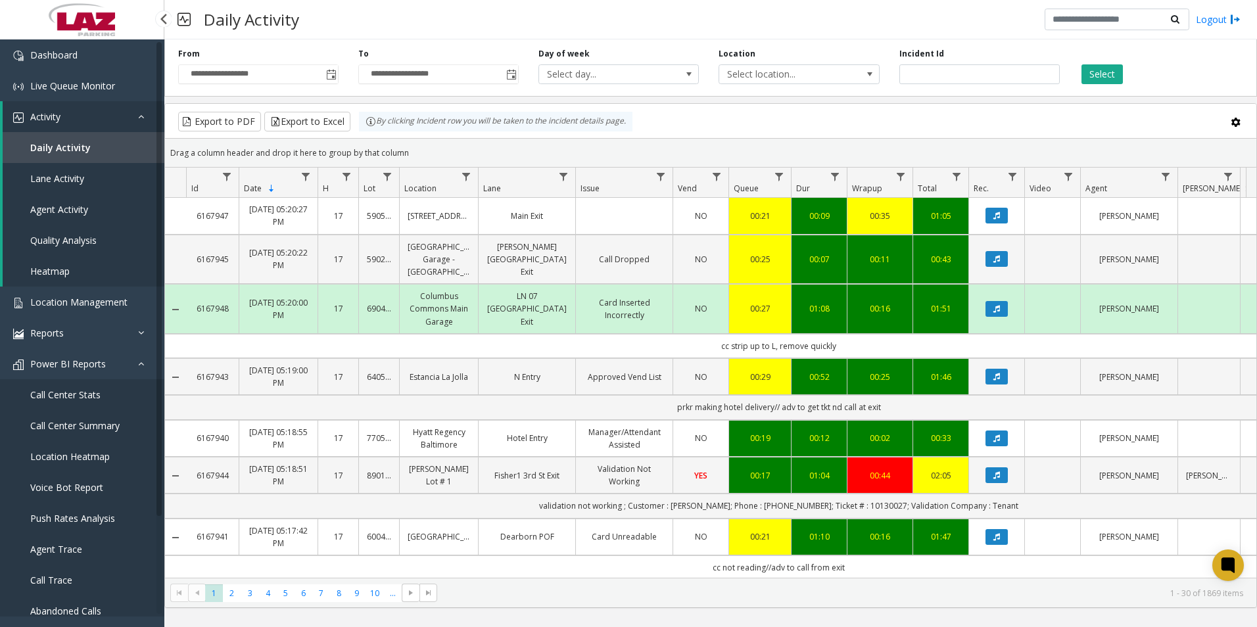
click at [83, 185] on link "Lane Activity" at bounding box center [84, 178] width 162 height 31
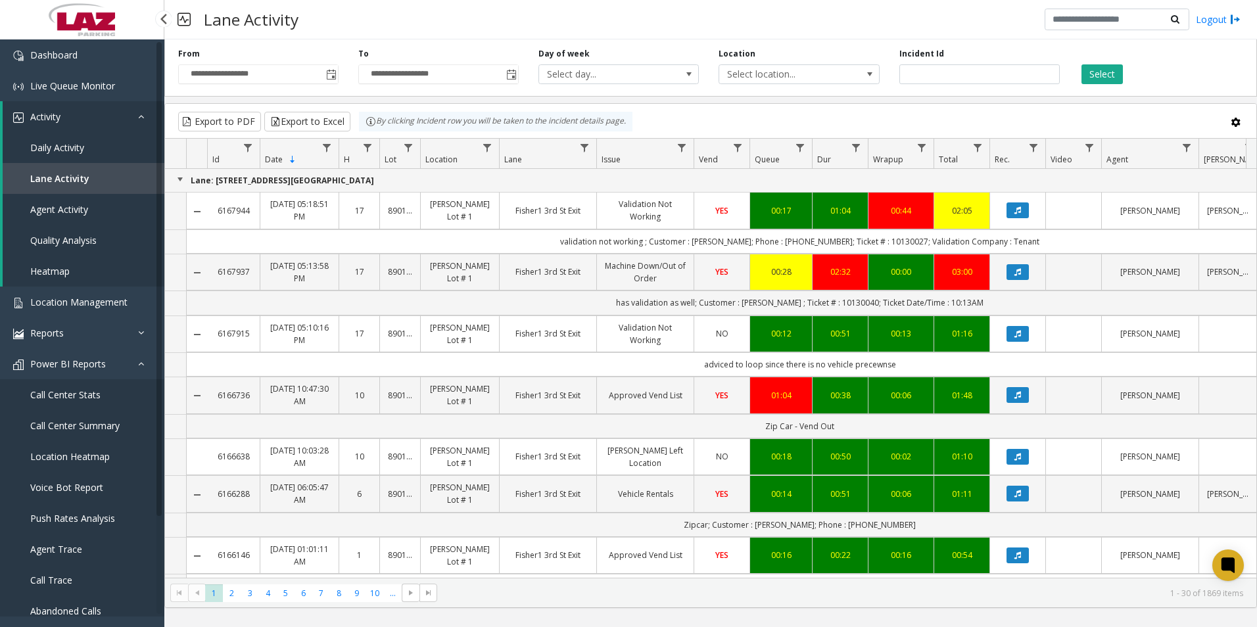
click at [57, 269] on span "Heatmap" at bounding box center [49, 271] width 39 height 12
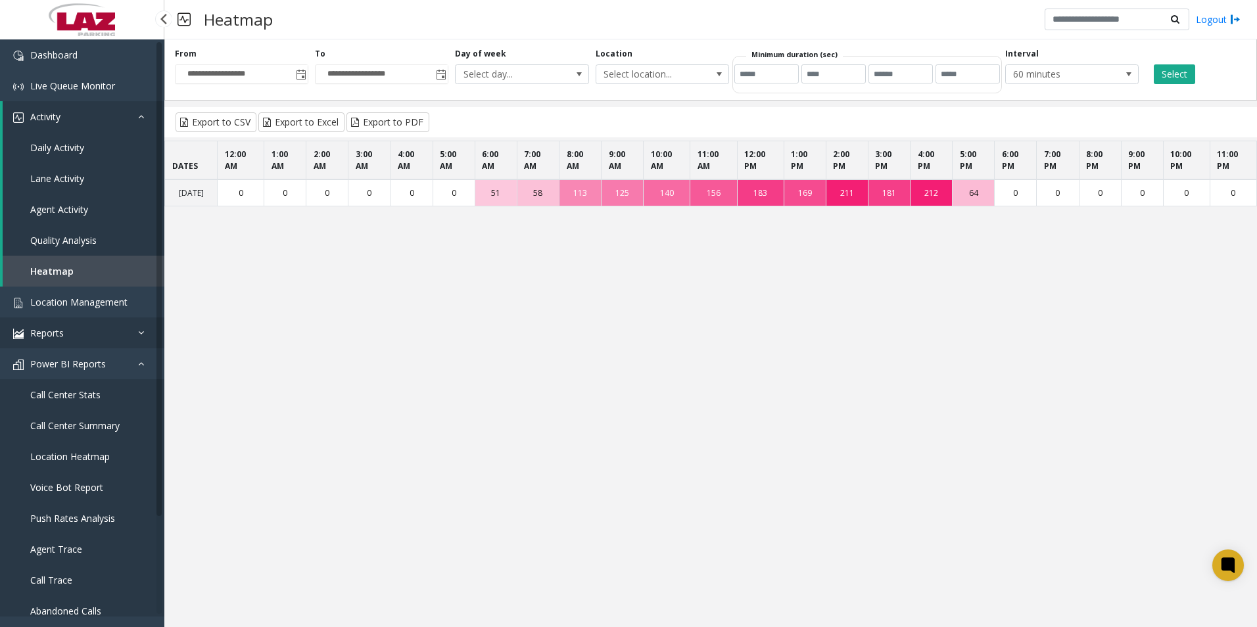
click at [114, 339] on link "Reports" at bounding box center [82, 333] width 164 height 31
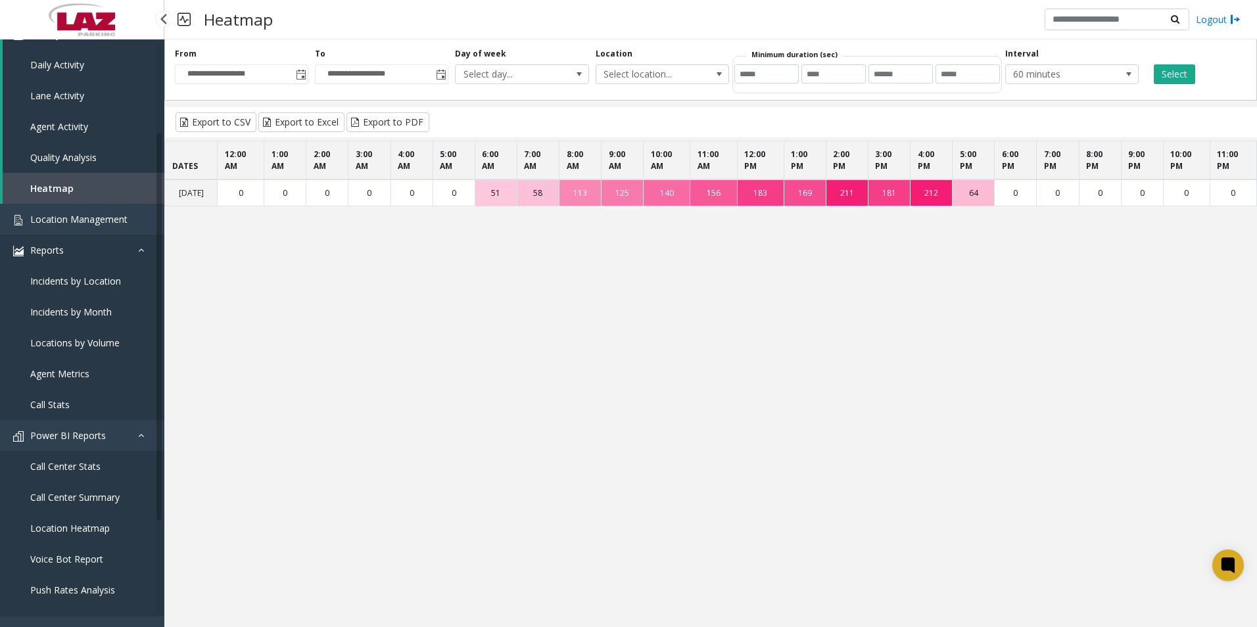
scroll to position [197, 0]
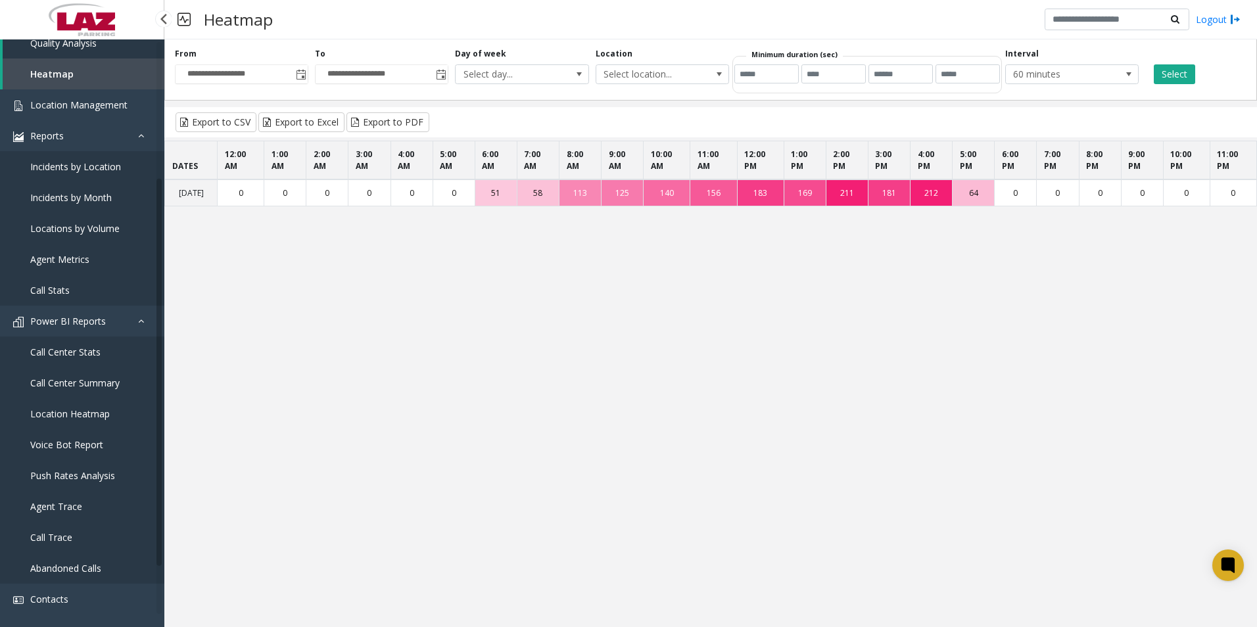
click at [93, 350] on span "Call Center Stats" at bounding box center [65, 352] width 70 height 12
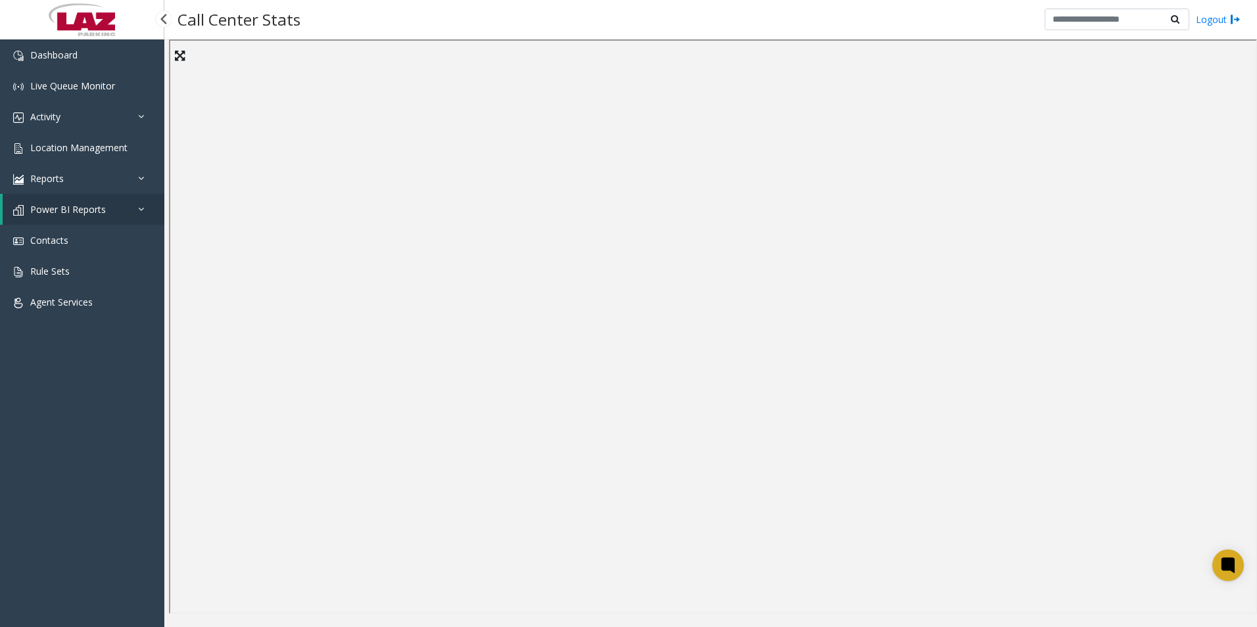
click at [113, 215] on link "Power BI Reports" at bounding box center [84, 209] width 162 height 31
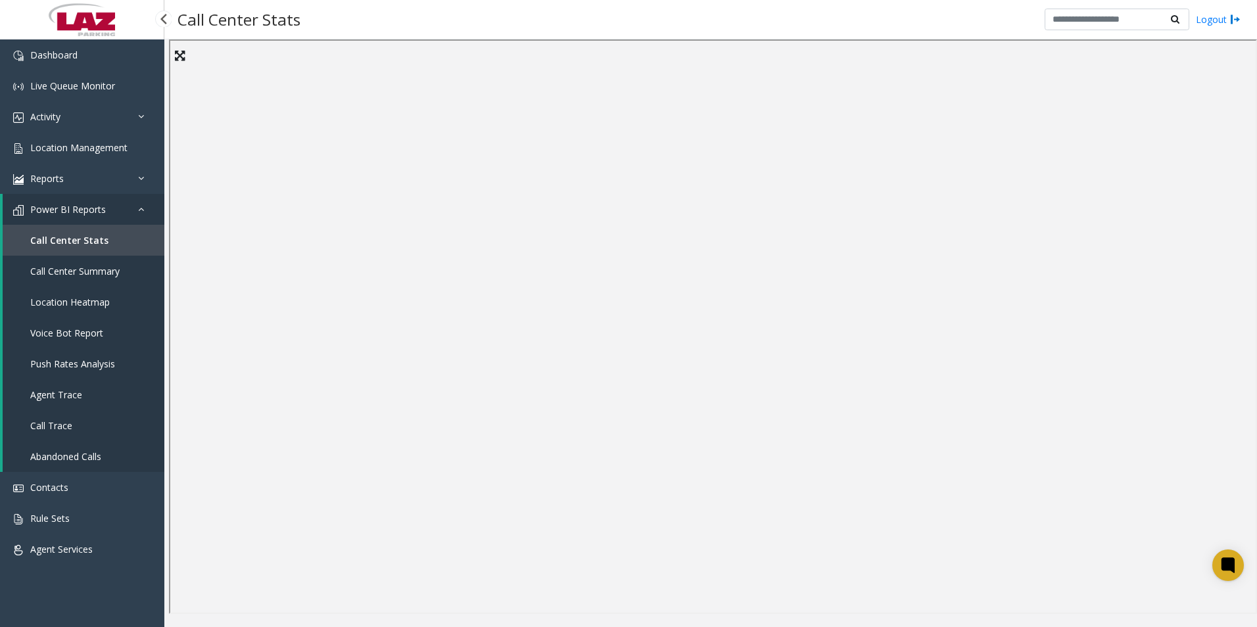
click at [90, 279] on link "Call Center Summary" at bounding box center [84, 271] width 162 height 31
click at [78, 334] on span "Voice Bot Report" at bounding box center [66, 333] width 73 height 12
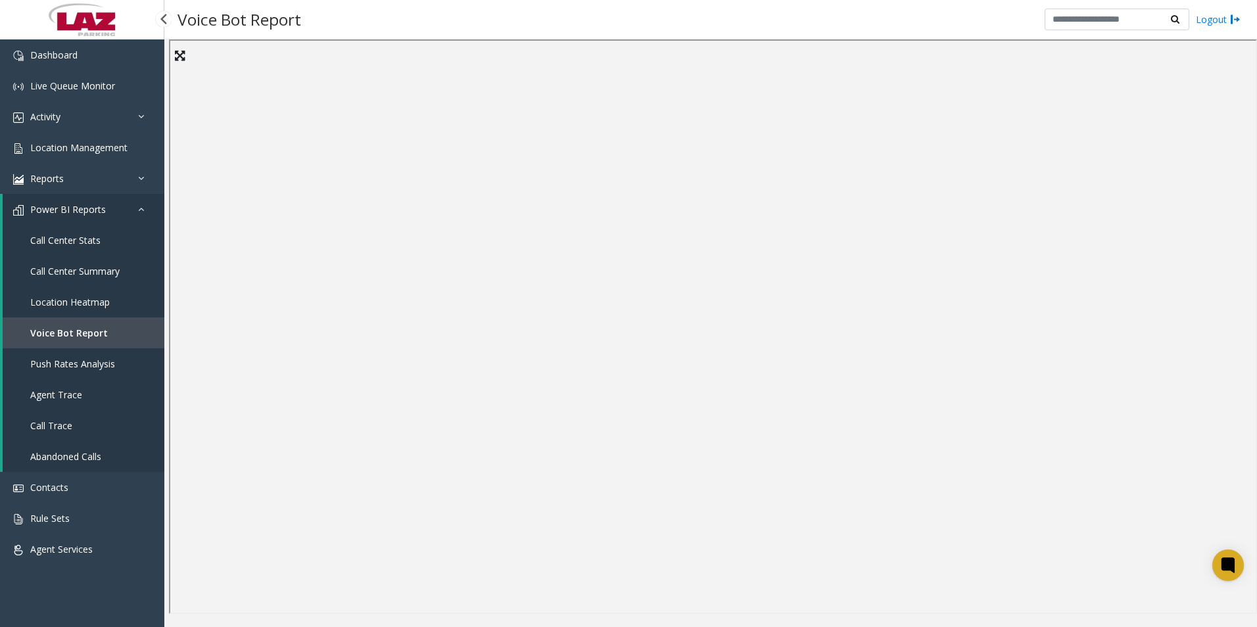
click at [51, 364] on span "Push Rates Analysis" at bounding box center [72, 364] width 85 height 12
click at [51, 390] on span "Agent Trace" at bounding box center [56, 395] width 52 height 12
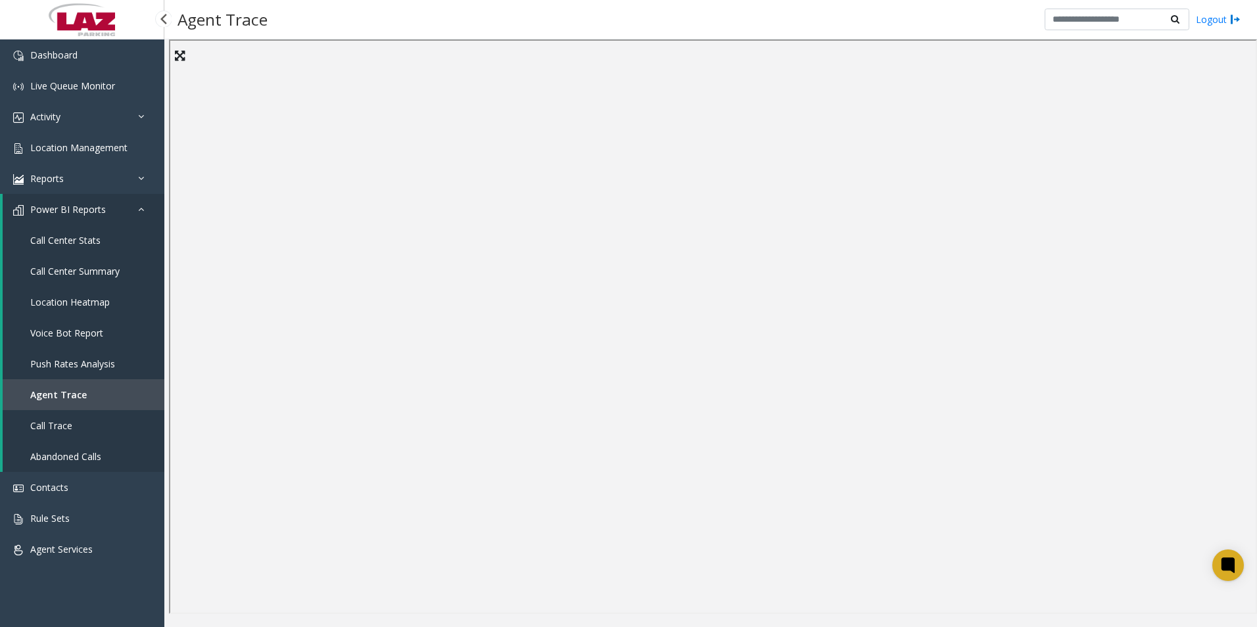
click at [70, 427] on span "Call Trace" at bounding box center [51, 425] width 42 height 12
click at [124, 467] on link "Abandoned Calls" at bounding box center [84, 456] width 162 height 31
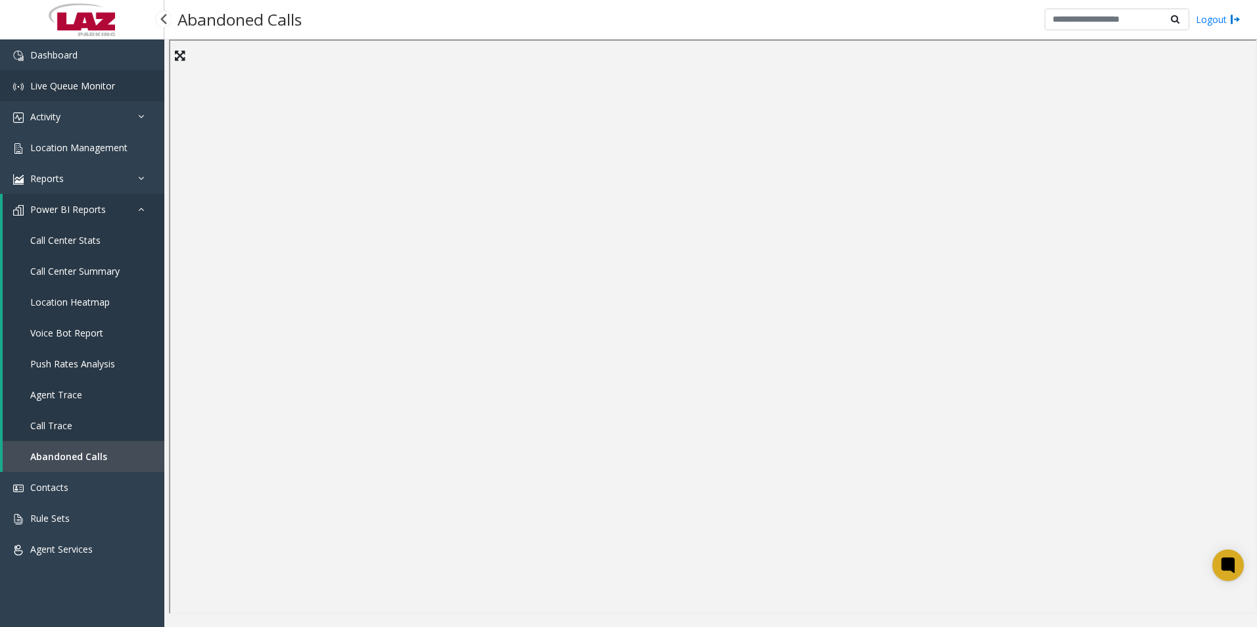
click at [91, 83] on span "Live Queue Monitor" at bounding box center [72, 86] width 85 height 12
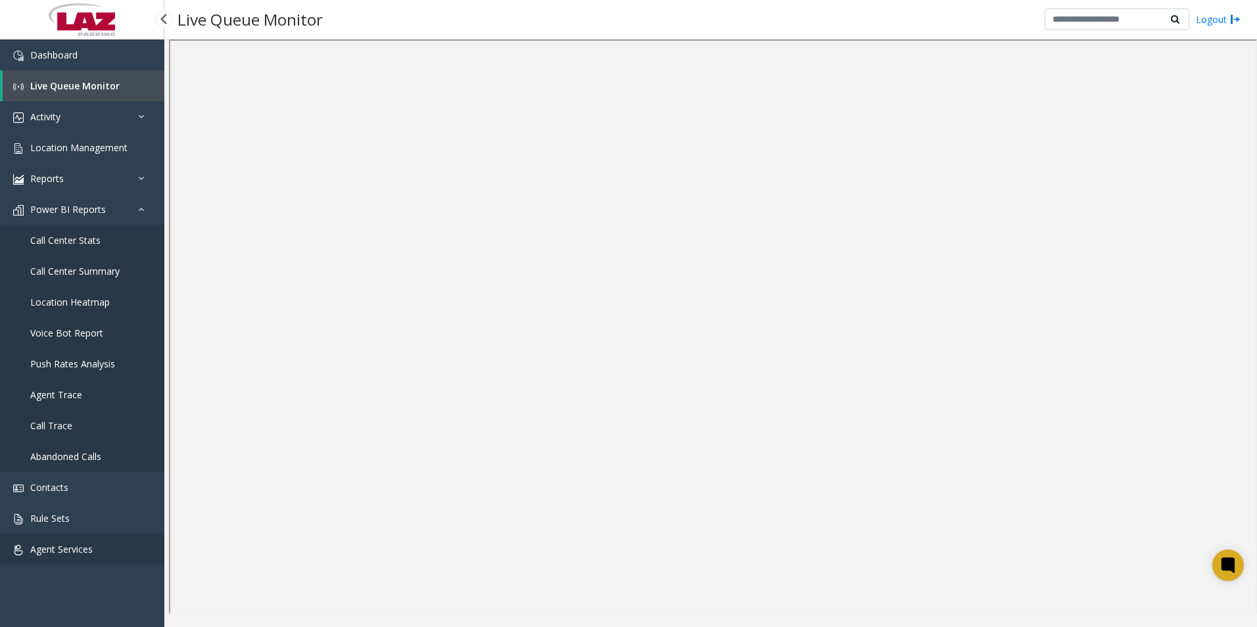
click at [95, 550] on link "Agent Services" at bounding box center [82, 549] width 164 height 31
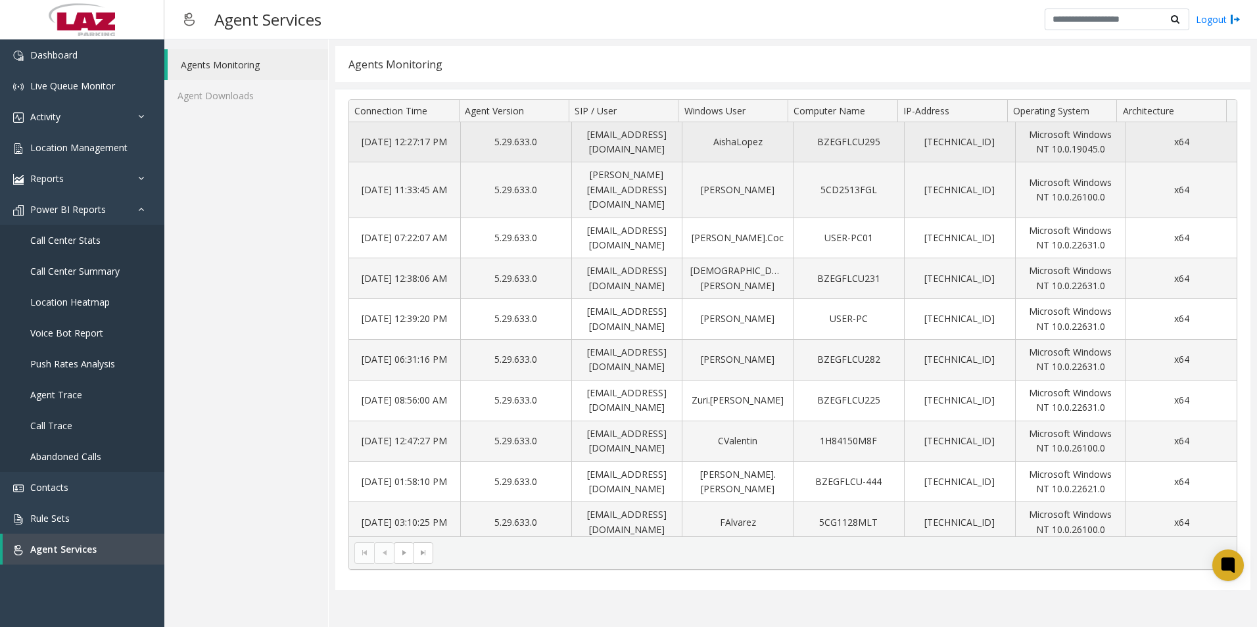
click at [763, 154] on td "AishaLopez" at bounding box center [737, 142] width 111 height 41
click at [820, 147] on td "BZEGFLCU295" at bounding box center [848, 142] width 111 height 41
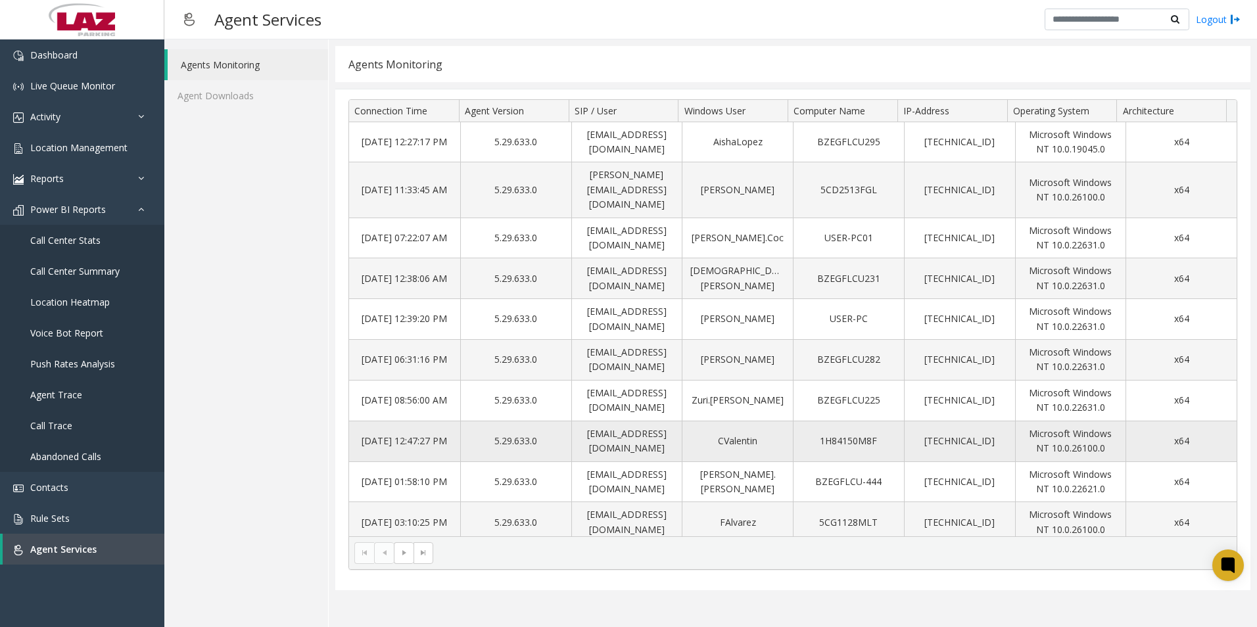
click at [1095, 421] on td "Microsoft Windows NT 10.0.26100.0" at bounding box center [1070, 441] width 111 height 41
click at [1041, 421] on td "Microsoft Windows NT 10.0.26100.0" at bounding box center [1070, 441] width 111 height 41
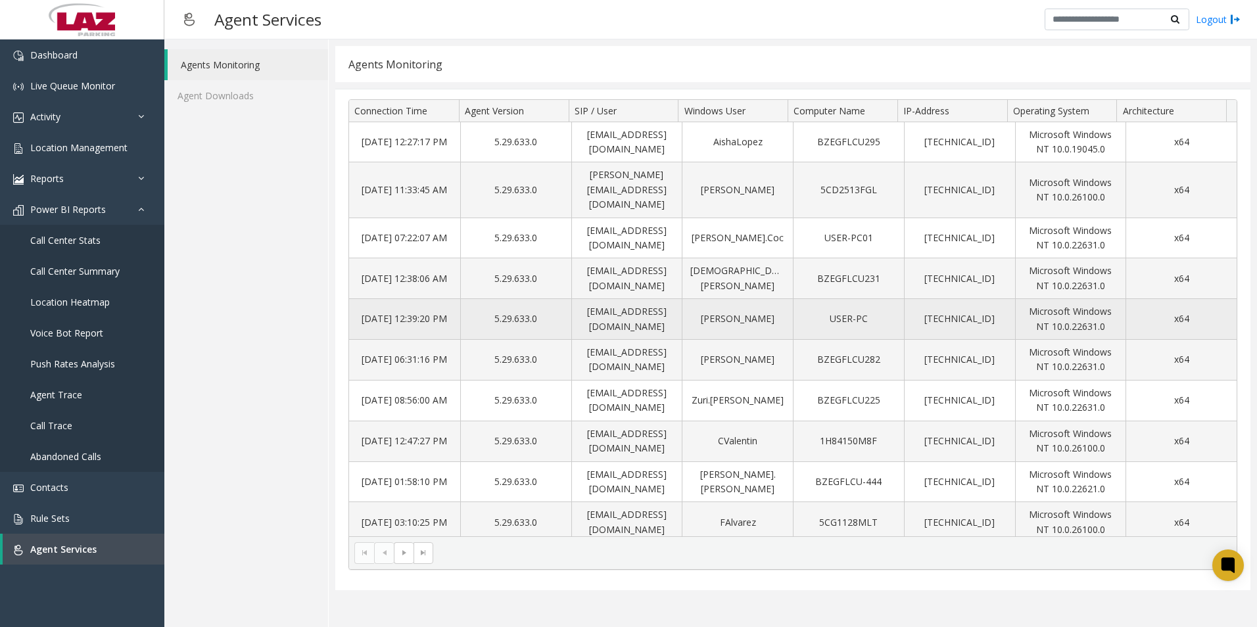
drag, startPoint x: 1041, startPoint y: 419, endPoint x: 1001, endPoint y: 310, distance: 116.3
click at [1001, 310] on td "10.101.0.252" at bounding box center [959, 319] width 111 height 41
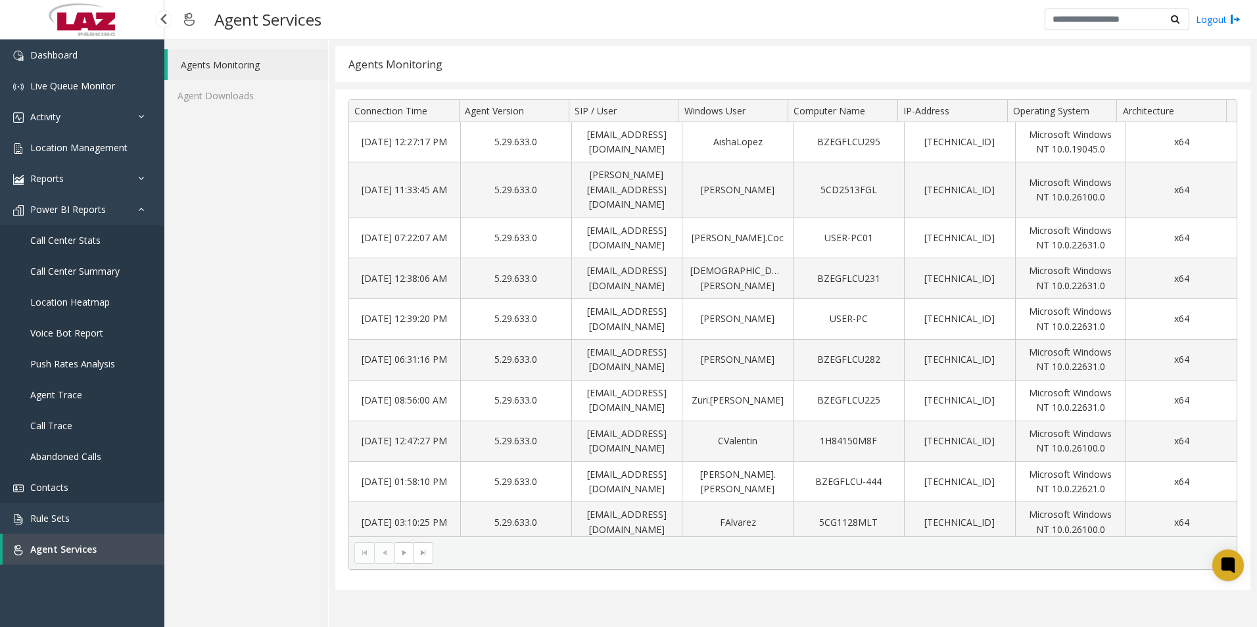
click at [74, 485] on link "Contacts" at bounding box center [82, 487] width 164 height 31
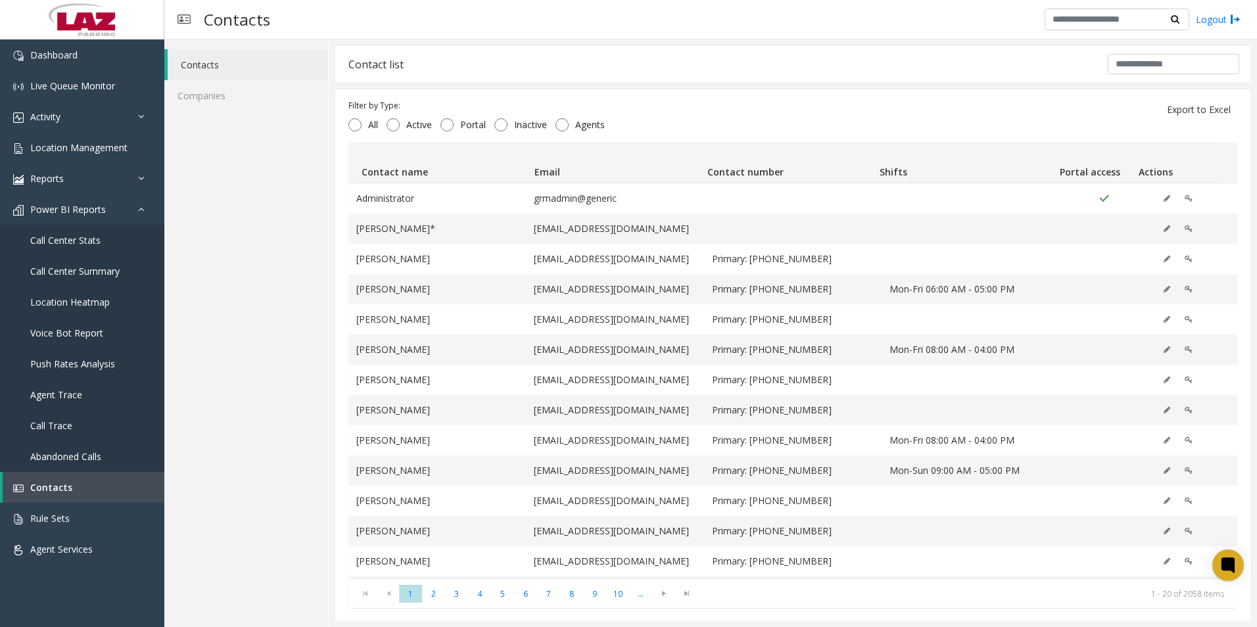
click at [252, 381] on div "Contacts Companies" at bounding box center [246, 333] width 164 height 588
click at [55, 114] on span "Activity" at bounding box center [45, 116] width 30 height 12
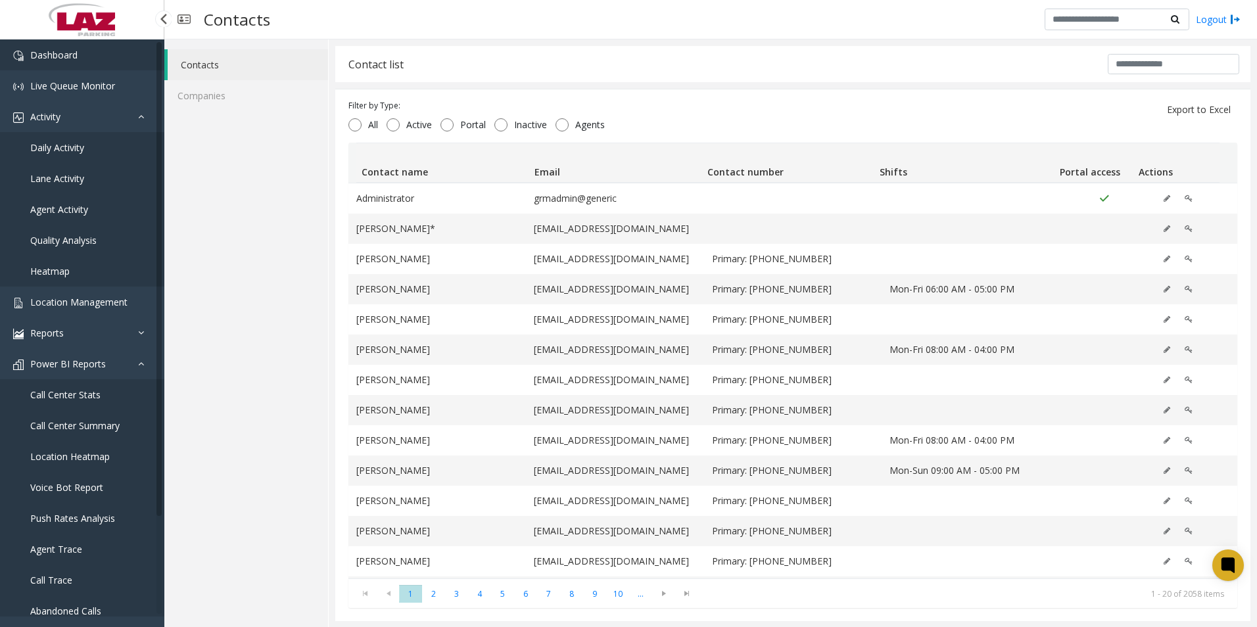
click at [46, 53] on span "Dashboard" at bounding box center [53, 55] width 47 height 12
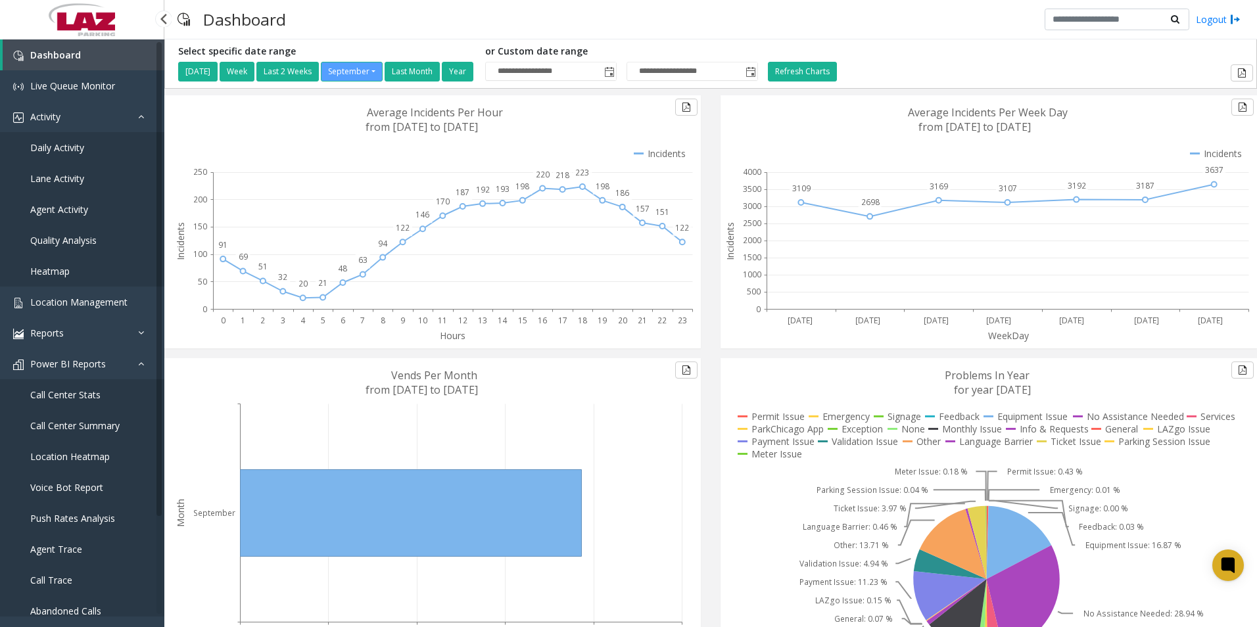
click at [60, 206] on span "Agent Activity" at bounding box center [59, 209] width 58 height 12
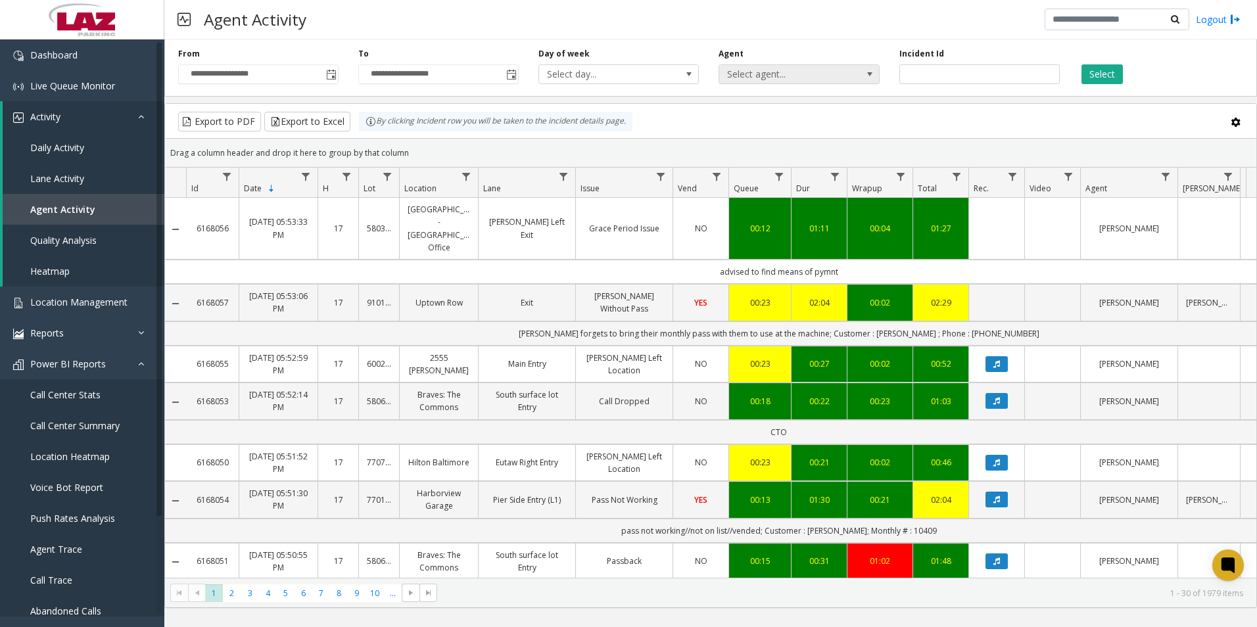
click at [833, 74] on span "Select agent..." at bounding box center [783, 74] width 128 height 18
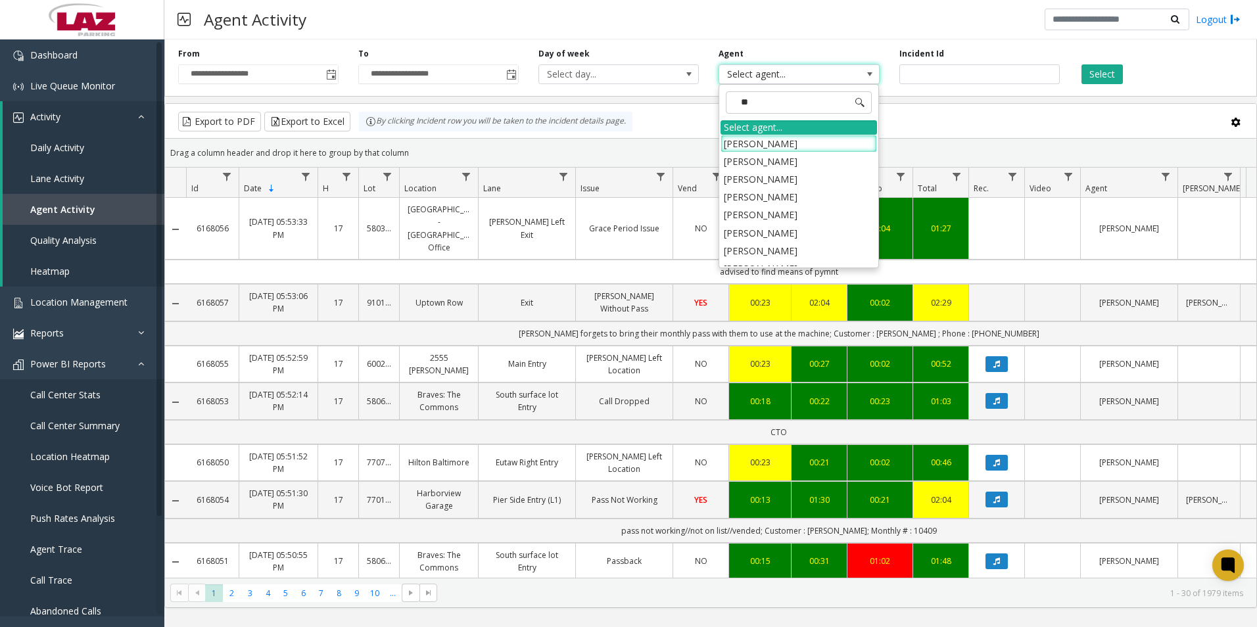
type input "***"
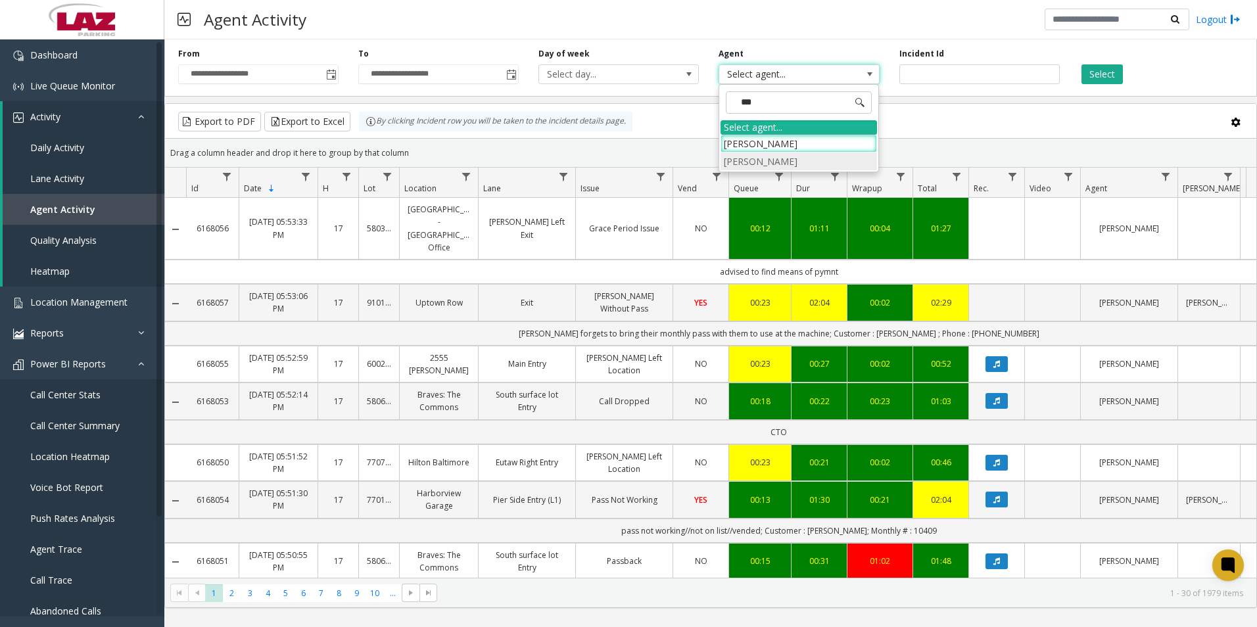
click at [770, 160] on li "[PERSON_NAME]" at bounding box center [799, 162] width 156 height 18
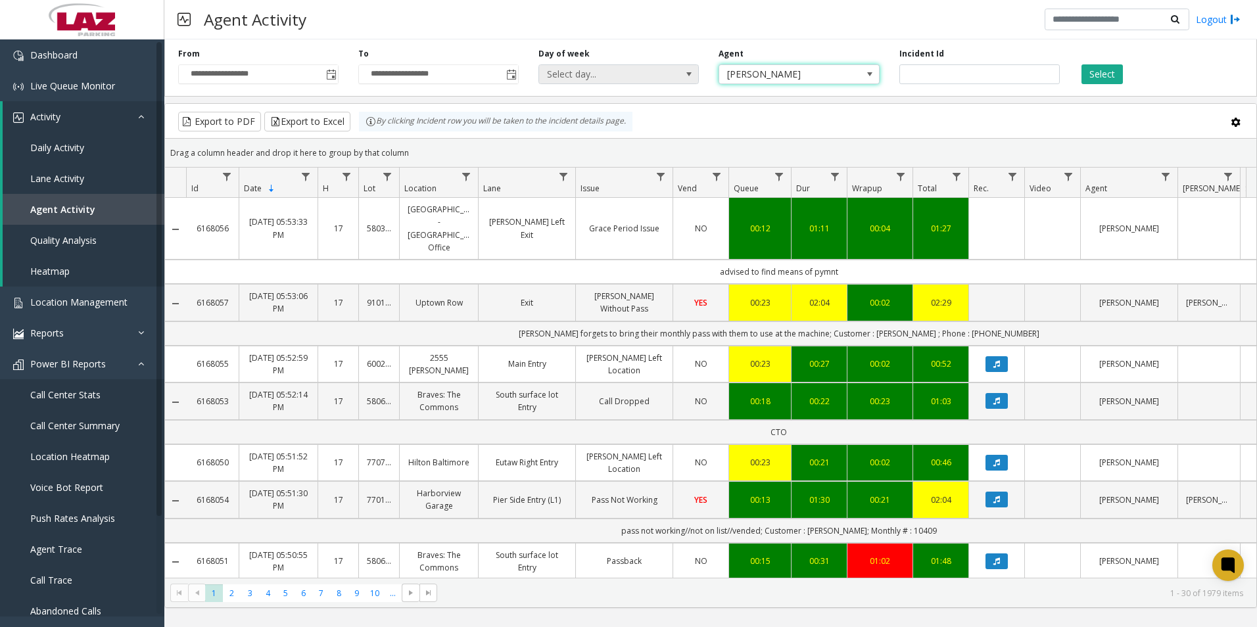
click at [569, 80] on span "Select day..." at bounding box center [603, 74] width 128 height 18
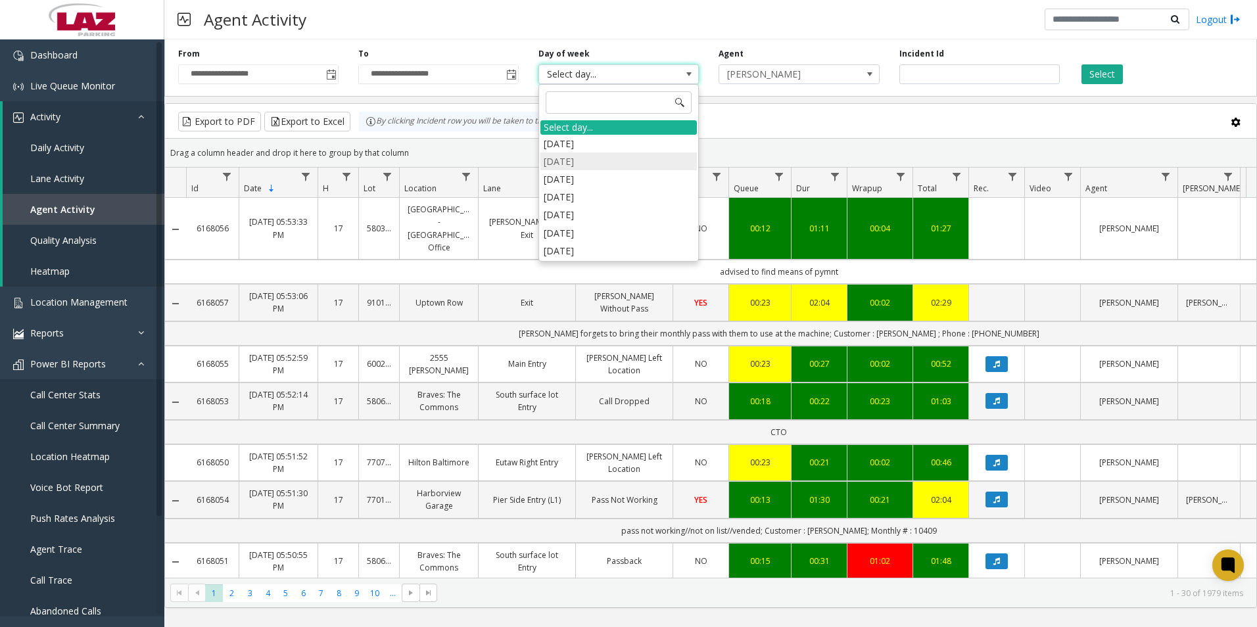
drag, startPoint x: 569, startPoint y: 80, endPoint x: 568, endPoint y: 157, distance: 77.6
click at [568, 157] on li "[DATE]" at bounding box center [618, 162] width 156 height 18
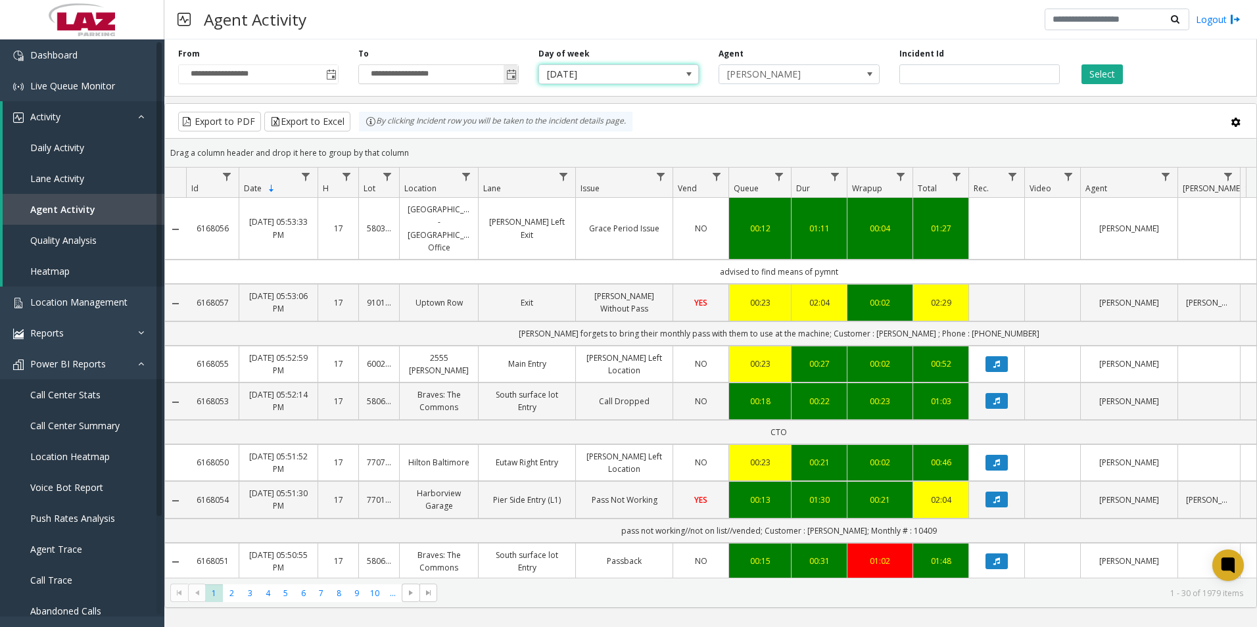
click at [511, 74] on span "Toggle popup" at bounding box center [511, 75] width 11 height 11
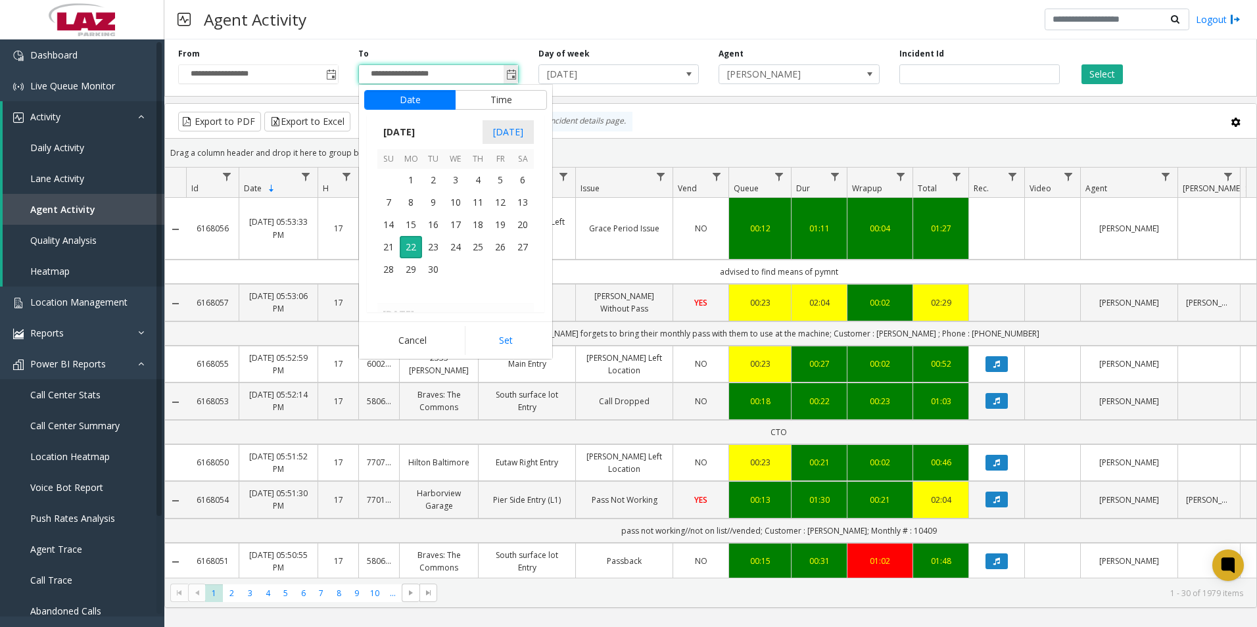
scroll to position [20, 0]
click at [406, 249] on span "22" at bounding box center [411, 247] width 22 height 22
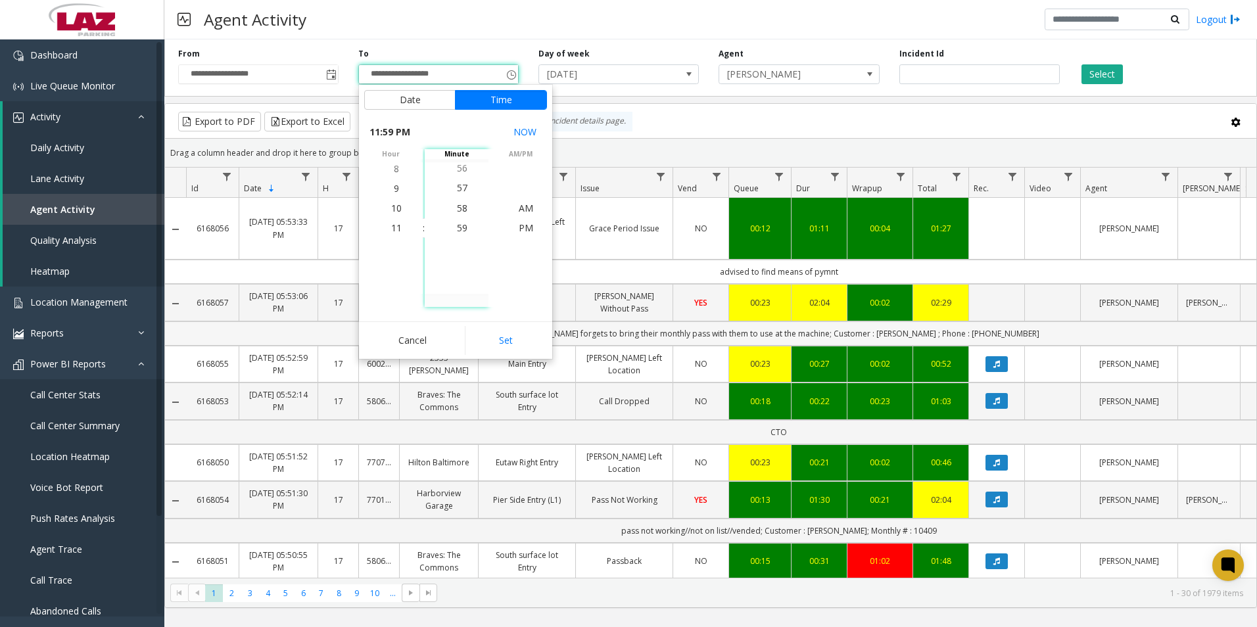
click at [500, 327] on button "Set" at bounding box center [506, 340] width 83 height 29
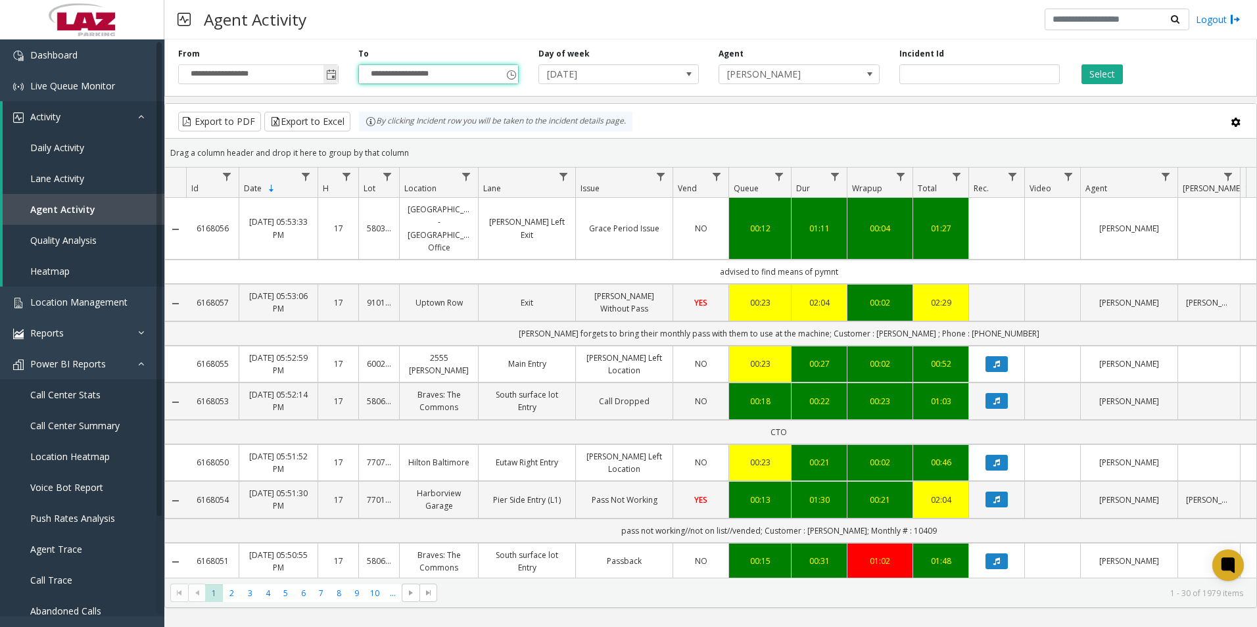
click at [333, 76] on span "Toggle popup" at bounding box center [331, 75] width 11 height 11
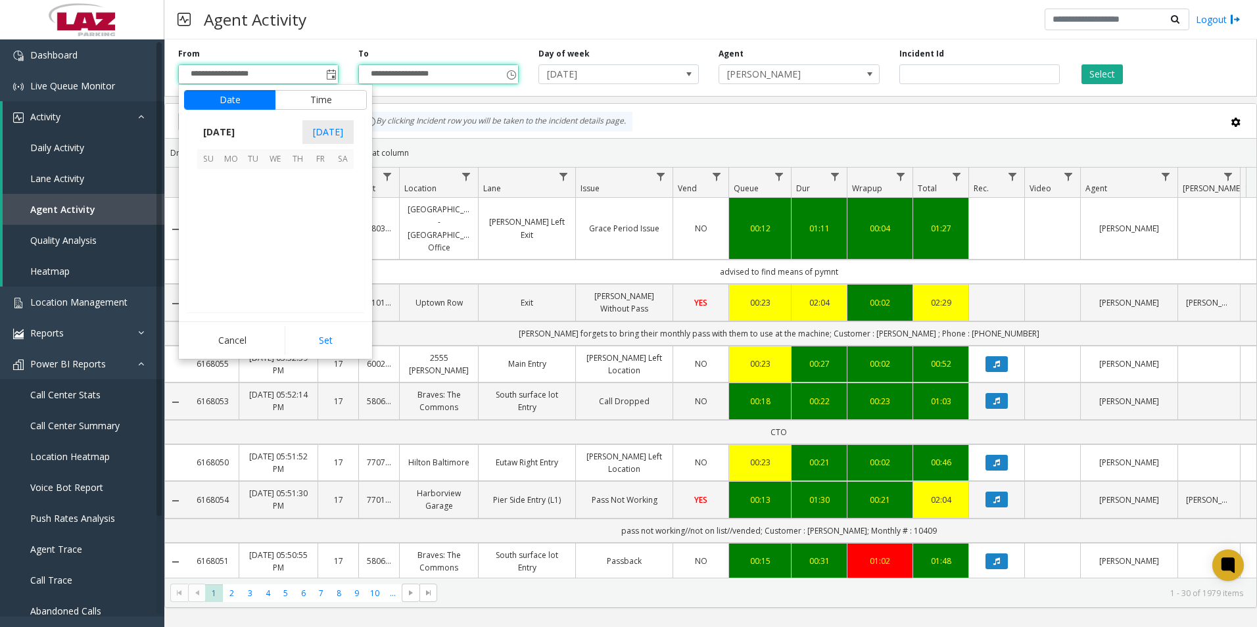
scroll to position [235960, 0]
click at [230, 249] on span "22" at bounding box center [231, 247] width 22 height 22
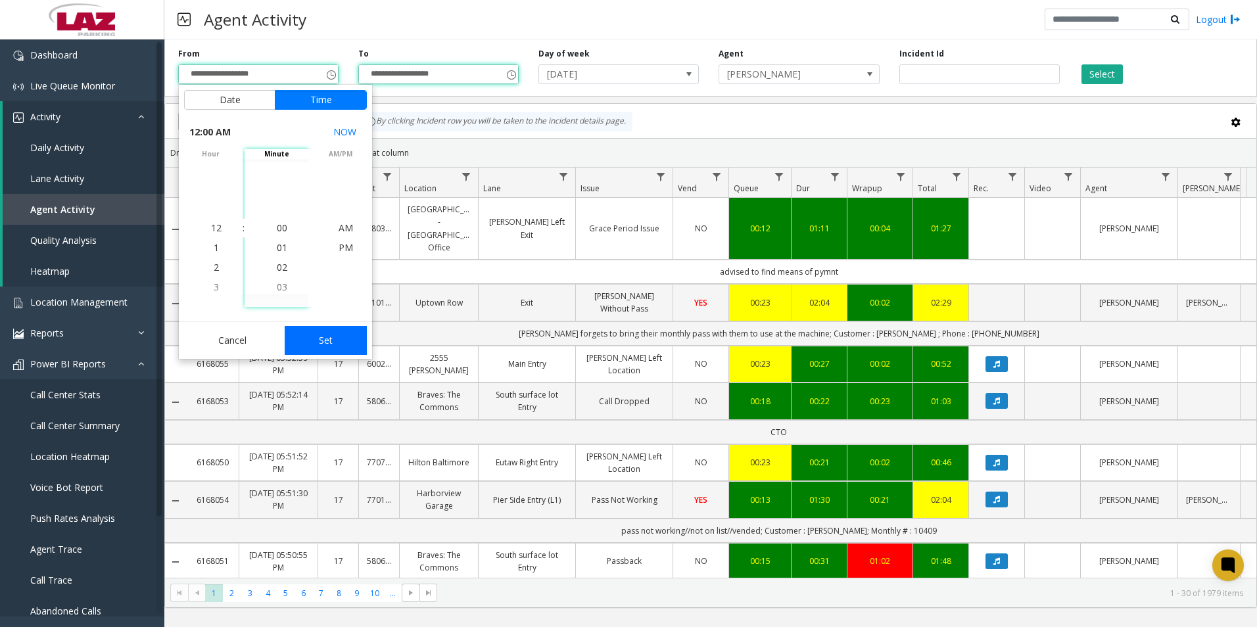
click at [346, 345] on button "Set" at bounding box center [326, 340] width 83 height 29
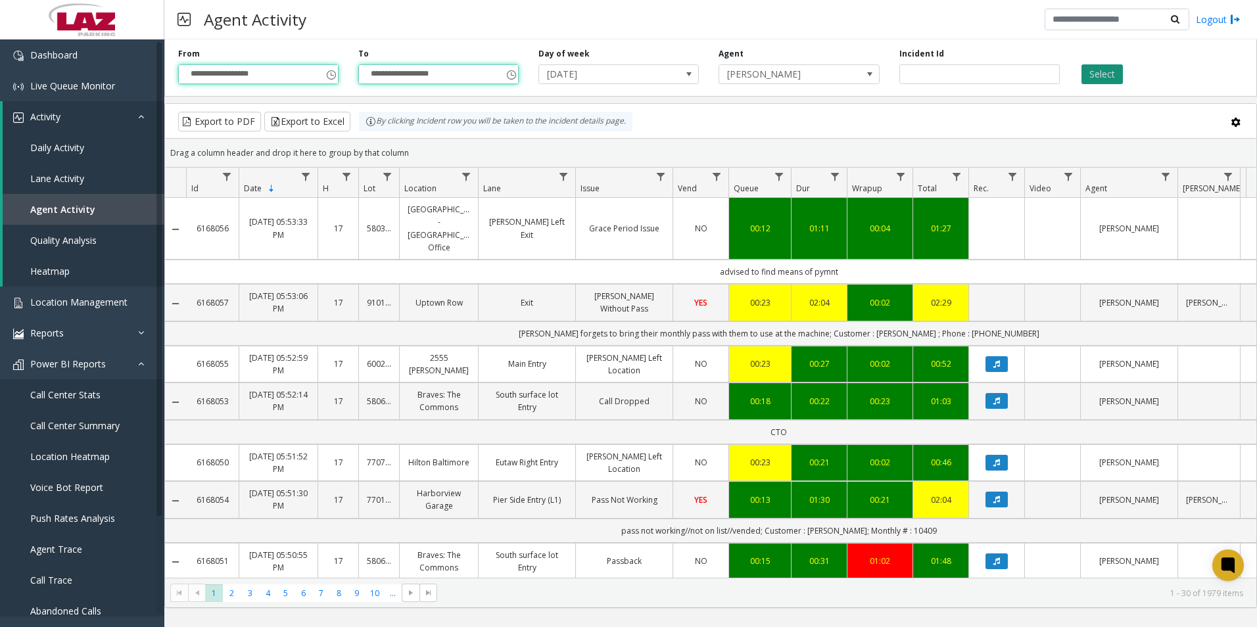
click at [1103, 72] on button "Select" at bounding box center [1101, 74] width 41 height 20
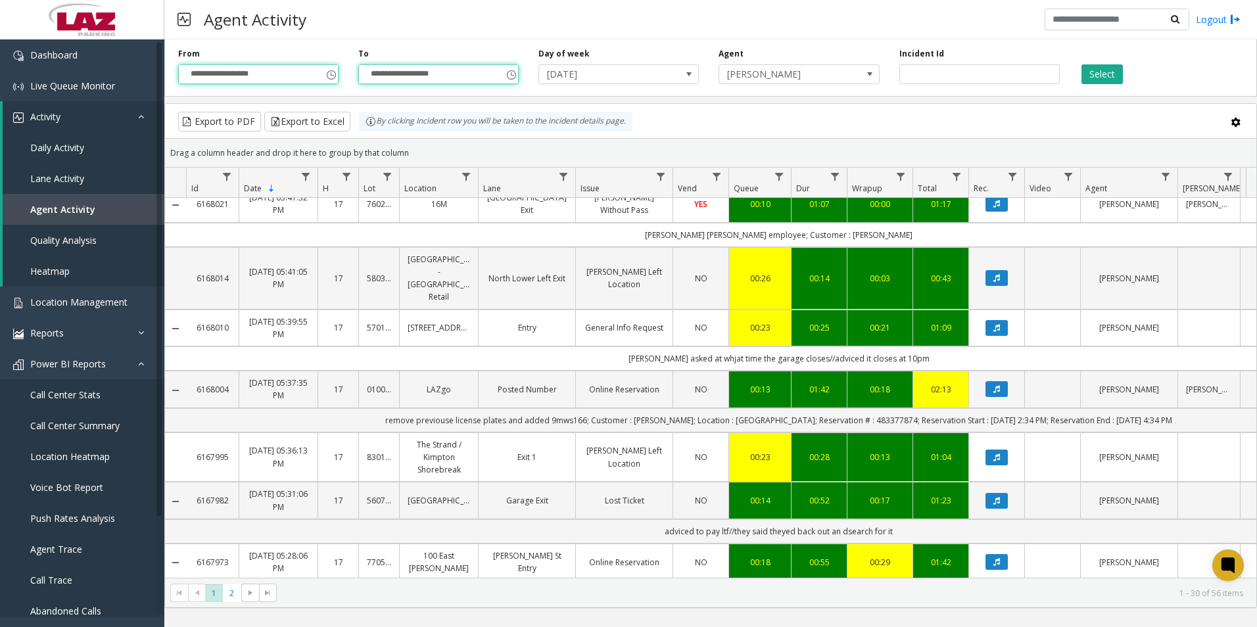
scroll to position [131, 0]
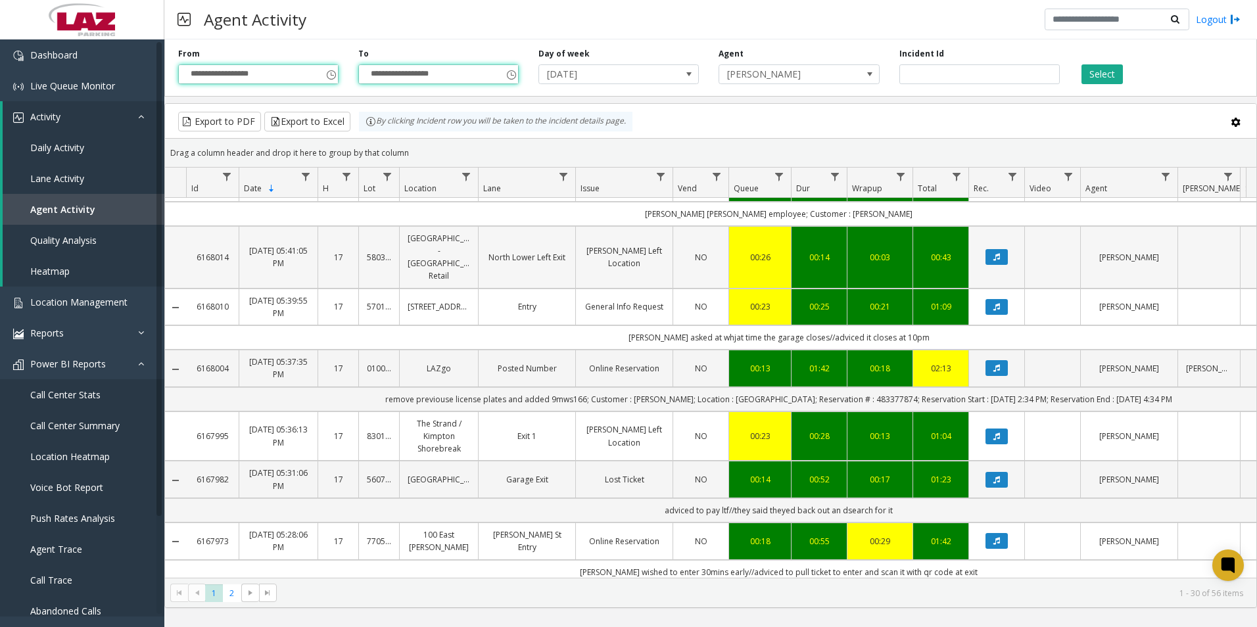
click at [762, 254] on div "00:26" at bounding box center [760, 257] width 46 height 12
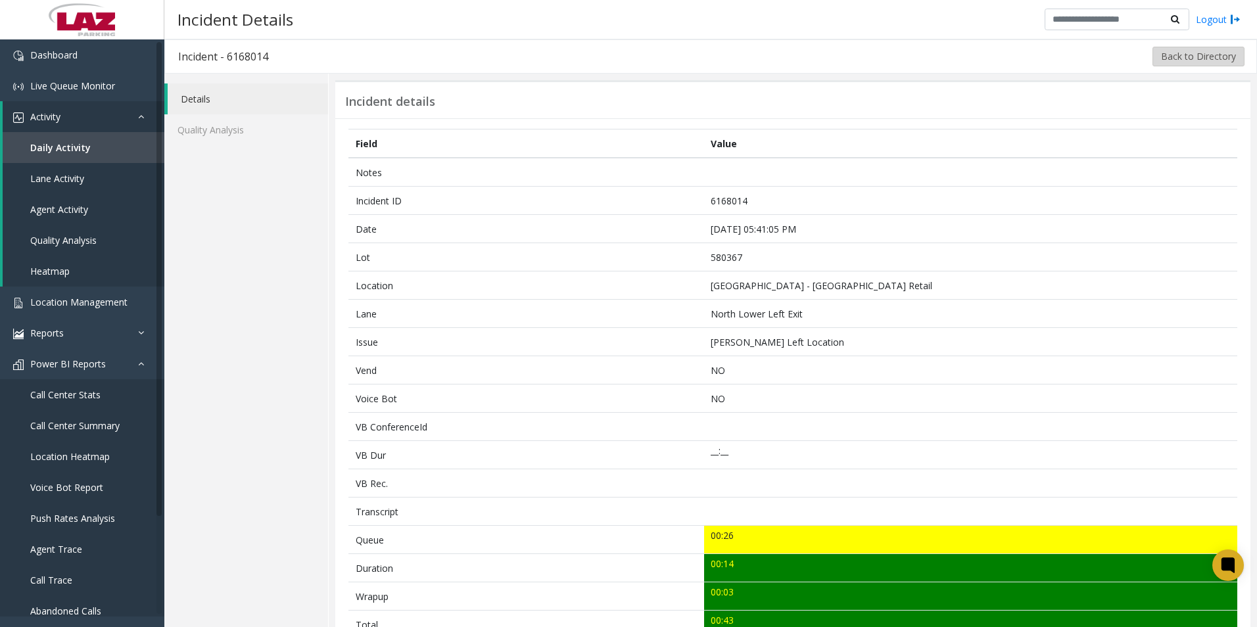
click at [1177, 59] on button "Back to Directory" at bounding box center [1199, 57] width 92 height 20
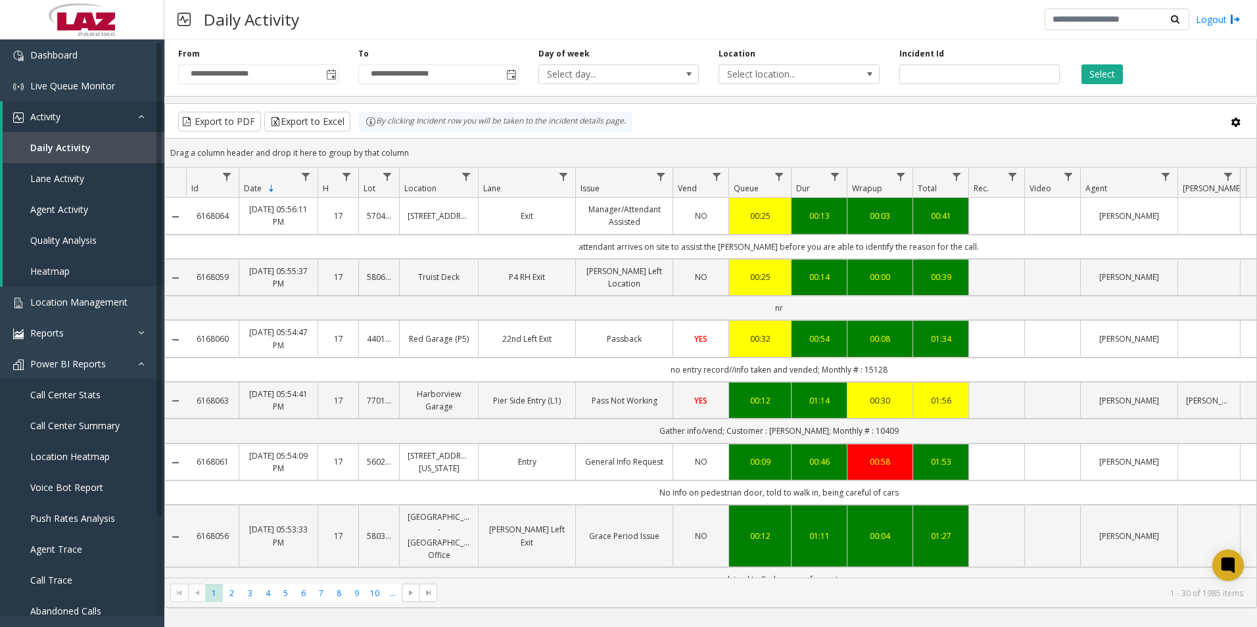
drag, startPoint x: 659, startPoint y: 373, endPoint x: 997, endPoint y: 368, distance: 337.3
click at [997, 368] on td "no entry record//info taken and vended; Monthly # : 15128" at bounding box center [778, 370] width 1185 height 24
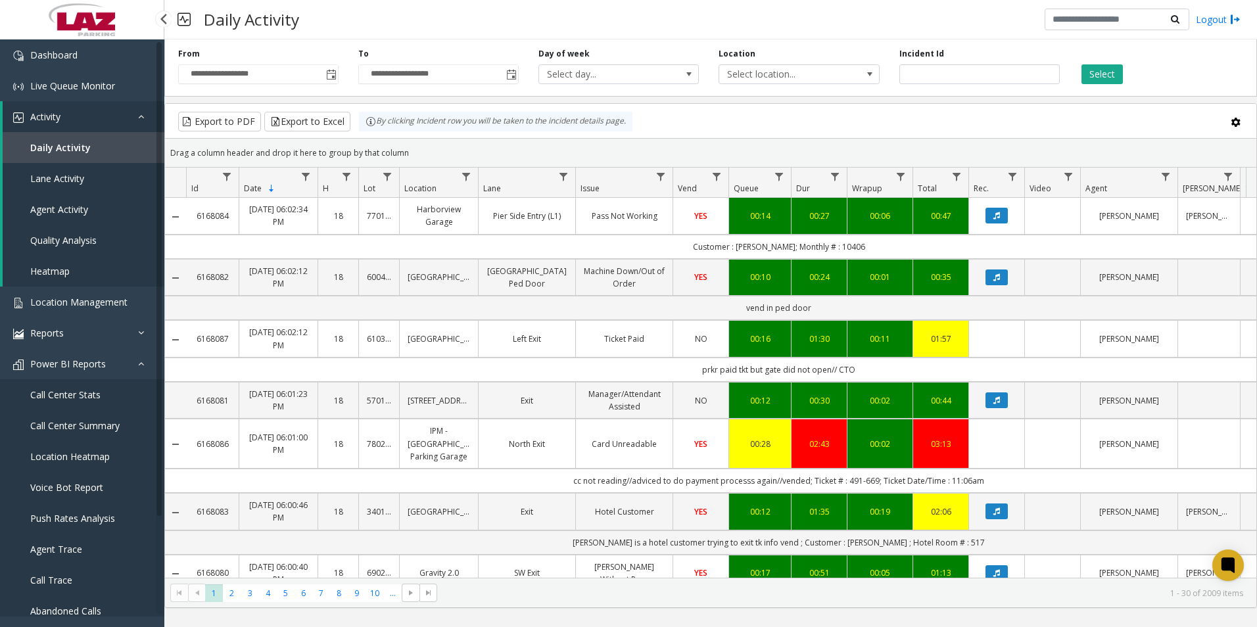
click at [77, 429] on span "Call Center Summary" at bounding box center [74, 425] width 89 height 12
